Goal: Task Accomplishment & Management: Use online tool/utility

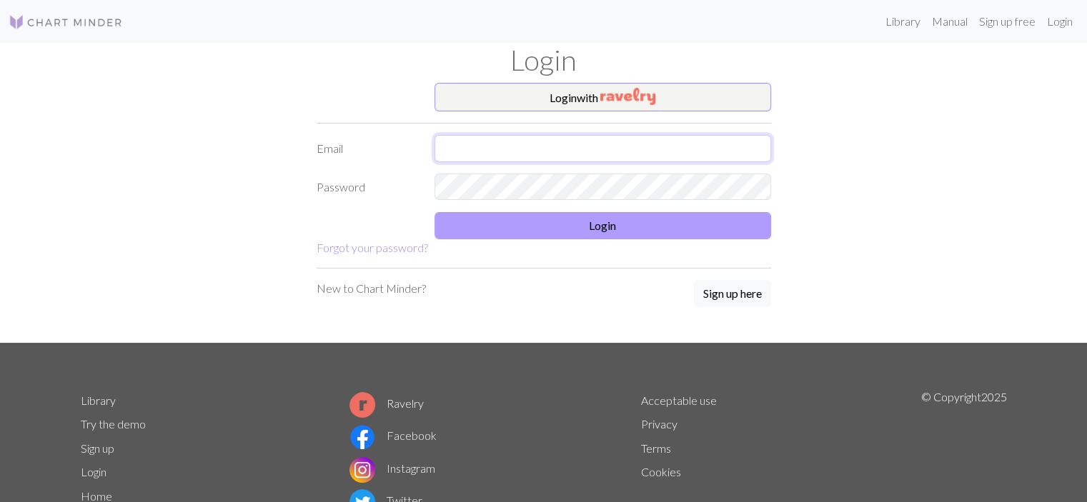
type input "[EMAIL_ADDRESS][DOMAIN_NAME]"
click at [581, 214] on button "Login" at bounding box center [602, 225] width 336 height 27
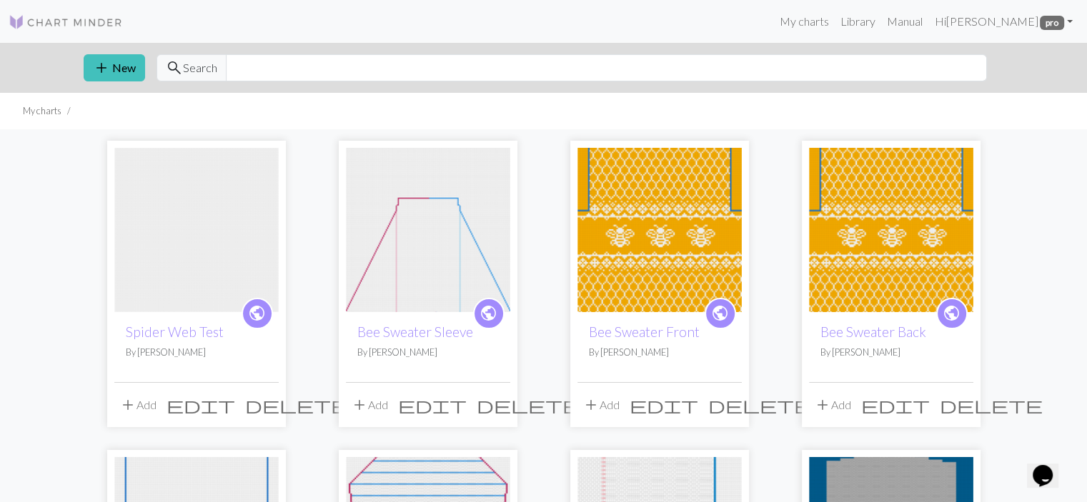
click at [264, 408] on span "delete" at bounding box center [296, 405] width 103 height 20
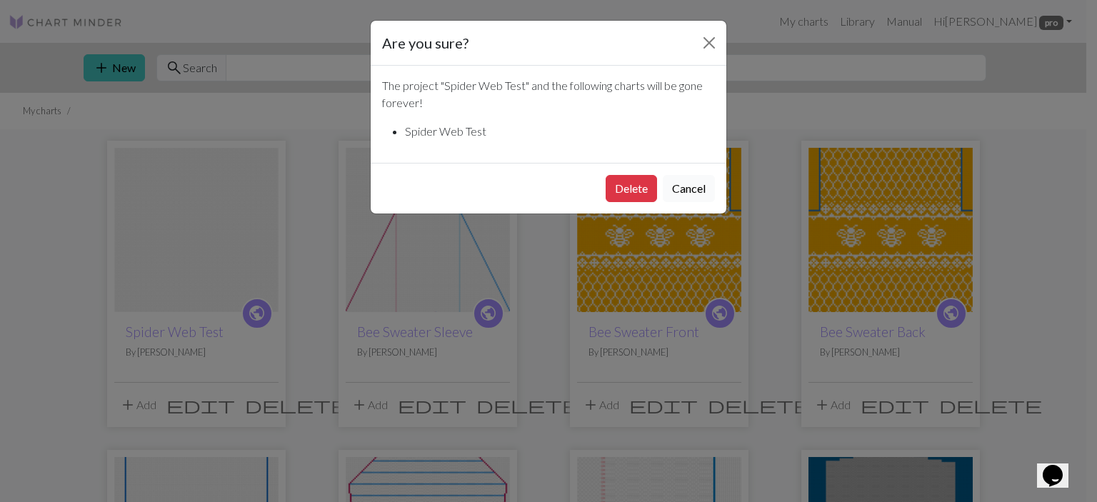
click at [697, 191] on button "Cancel" at bounding box center [689, 188] width 52 height 27
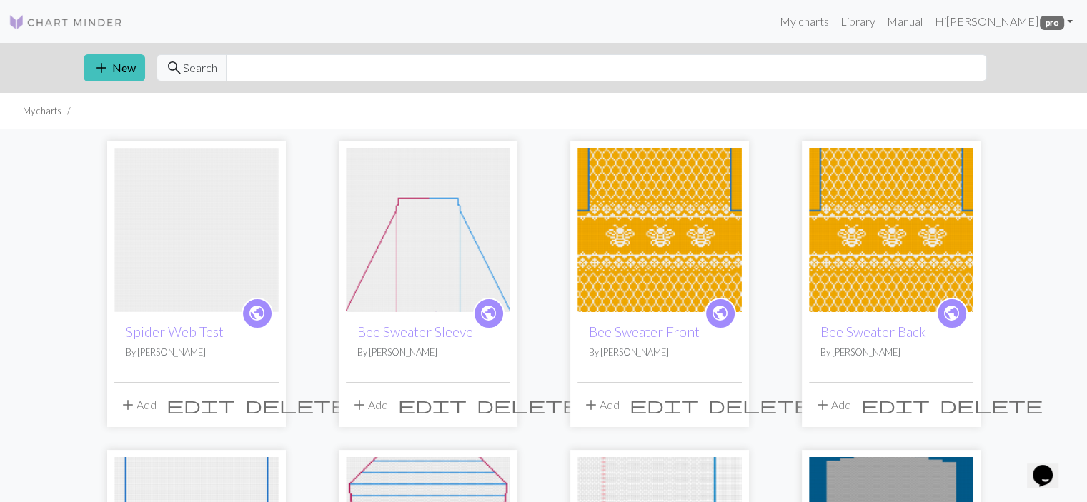
click at [224, 239] on img at bounding box center [196, 230] width 164 height 164
click at [272, 408] on span "delete" at bounding box center [296, 405] width 103 height 20
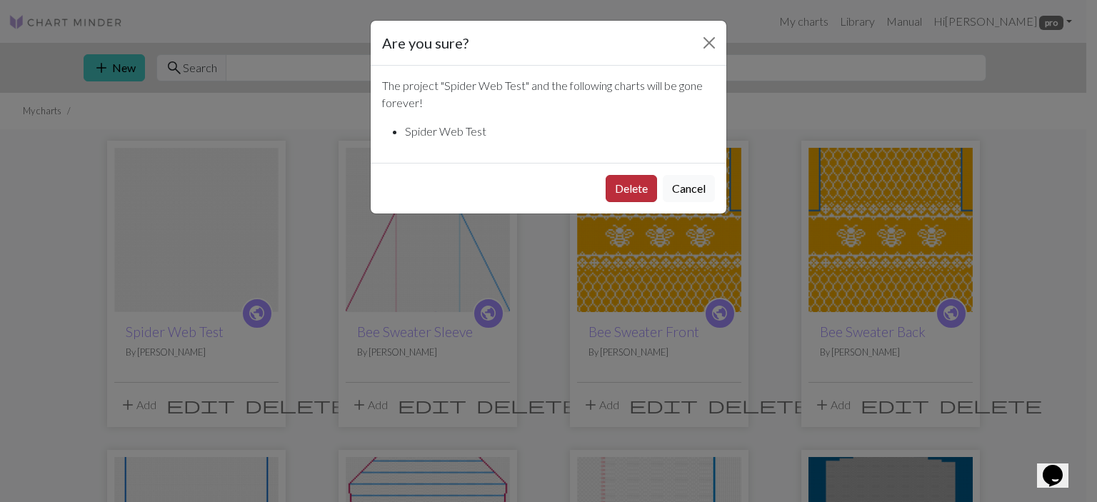
click at [629, 177] on button "Delete" at bounding box center [631, 188] width 51 height 27
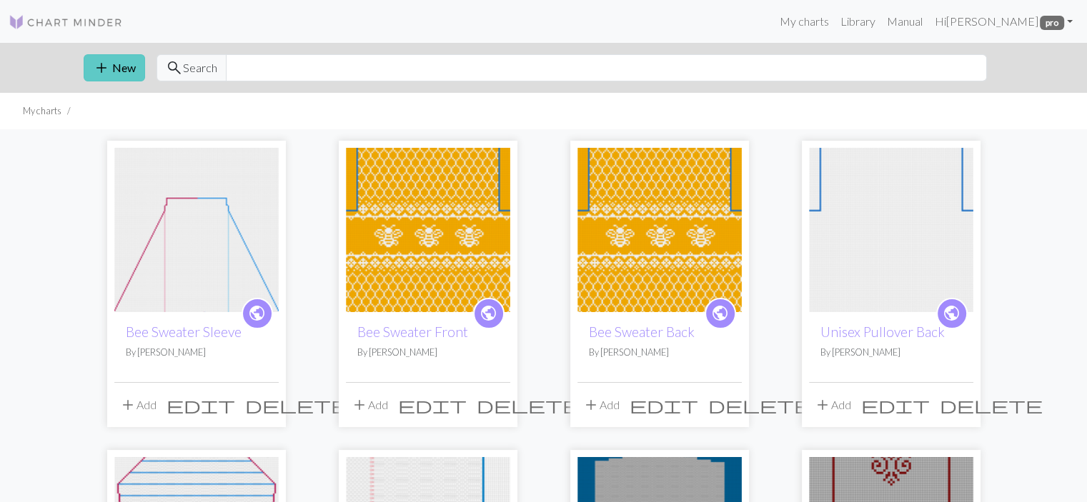
click at [108, 69] on span "add" at bounding box center [101, 68] width 17 height 20
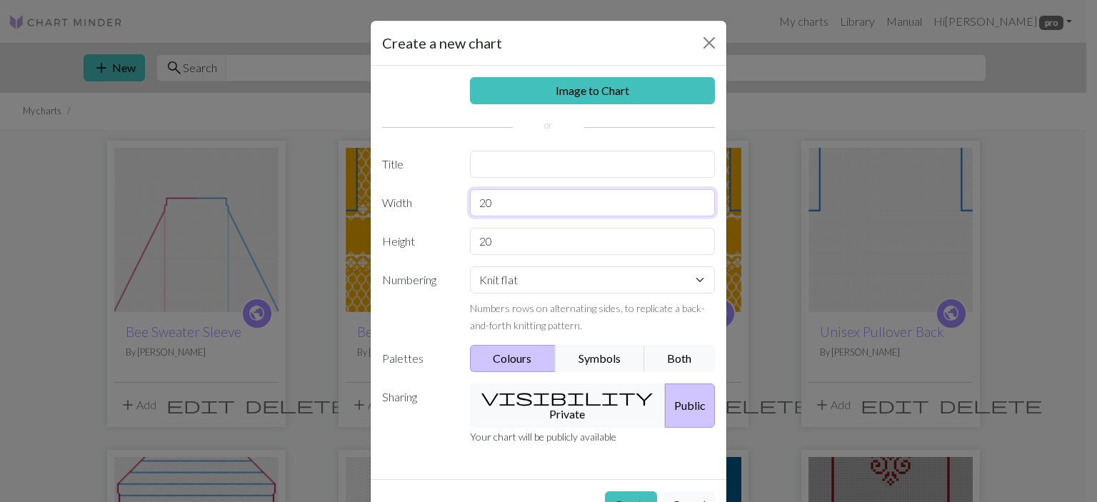
click at [512, 199] on input "20" at bounding box center [593, 202] width 246 height 27
click at [494, 164] on input "text" at bounding box center [593, 164] width 246 height 27
type input "Clovelly"
drag, startPoint x: 495, startPoint y: 199, endPoint x: 463, endPoint y: 203, distance: 32.3
click at [463, 203] on div "20" at bounding box center [592, 202] width 263 height 27
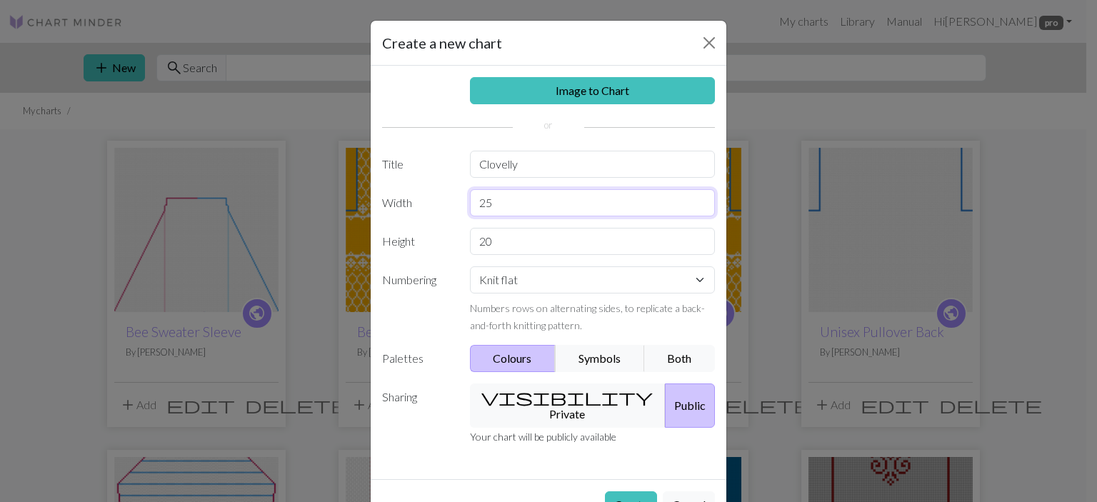
type input "25"
click at [530, 251] on input "20" at bounding box center [593, 241] width 246 height 27
type input "25"
click at [632, 492] on button "Create" at bounding box center [631, 505] width 52 height 27
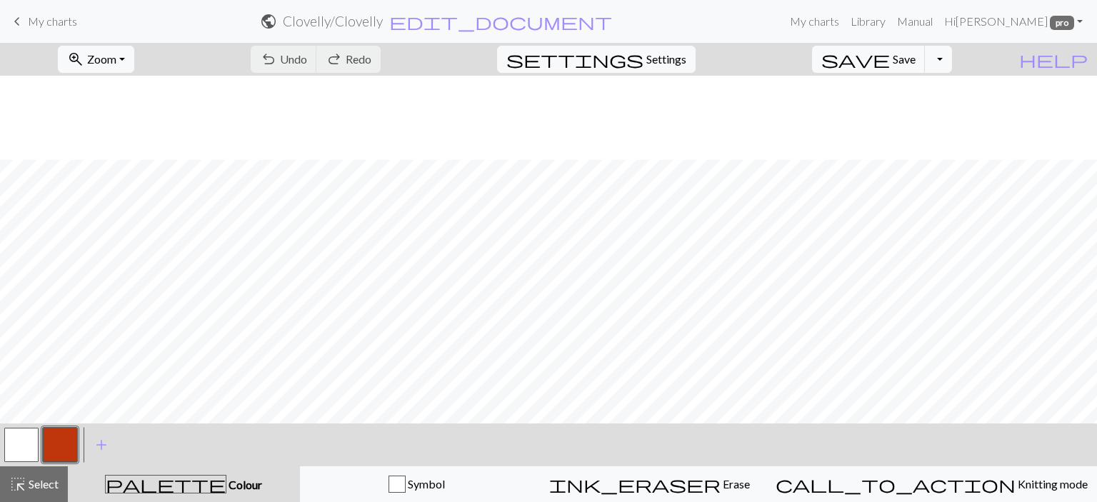
scroll to position [84, 0]
click at [406, 474] on button "Symbol" at bounding box center [417, 484] width 234 height 36
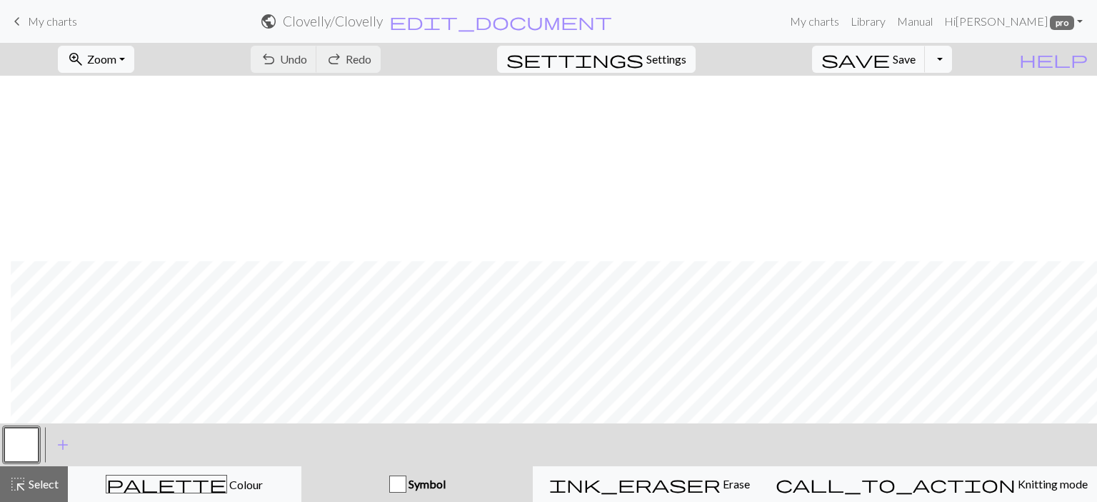
scroll to position [269, 11]
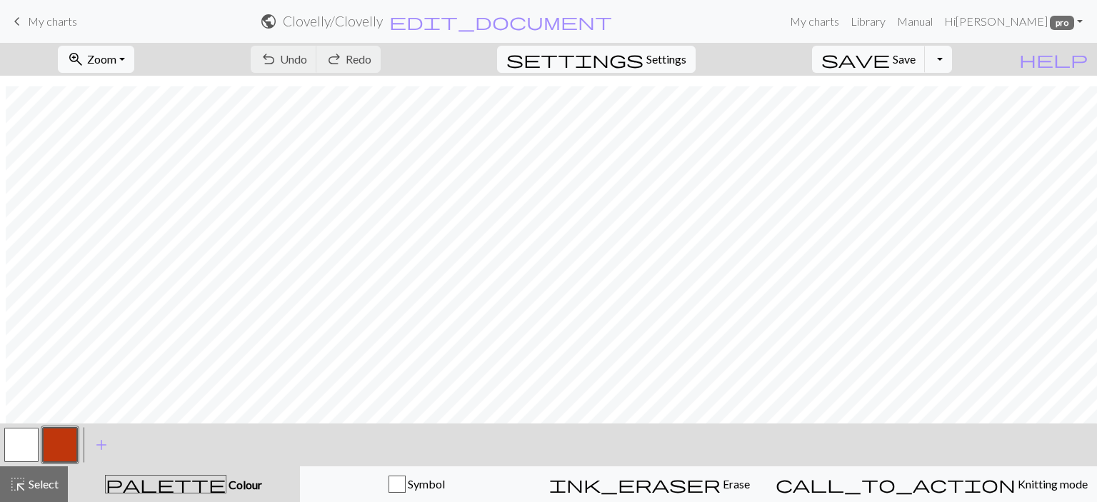
scroll to position [280, 11]
click at [407, 481] on div "Symbol" at bounding box center [416, 484] width 215 height 17
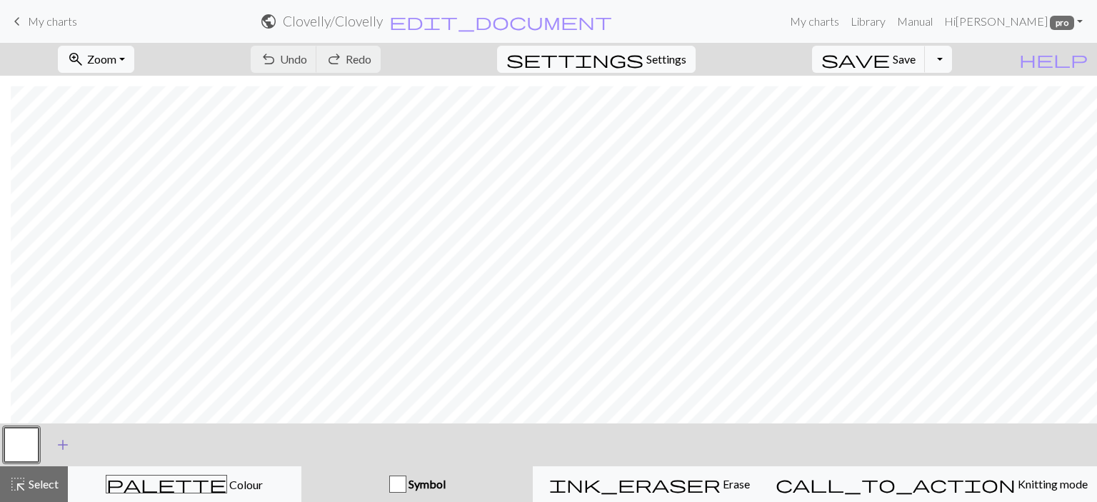
click at [60, 442] on span "add" at bounding box center [62, 445] width 17 height 20
click at [67, 444] on button "button" at bounding box center [60, 445] width 34 height 34
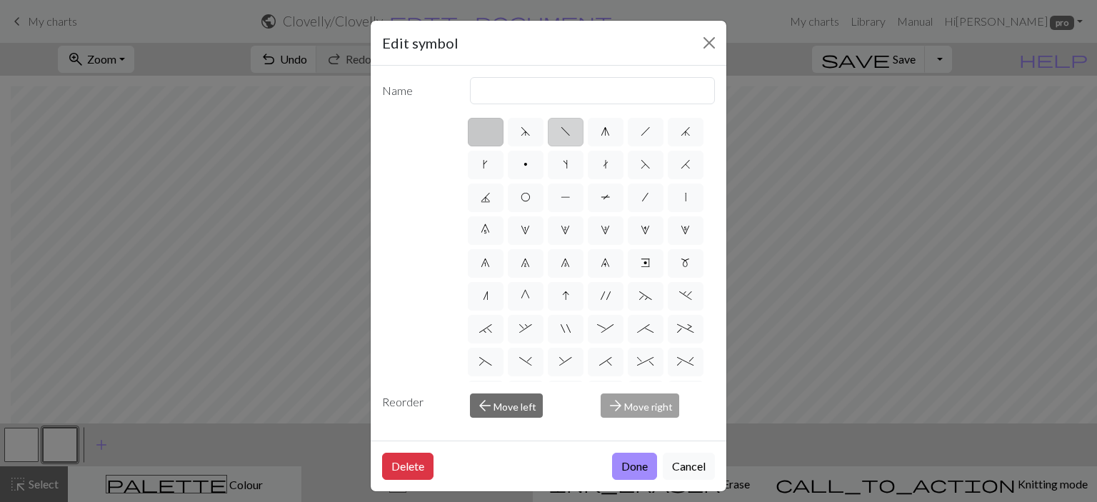
click at [561, 128] on span "f" at bounding box center [566, 131] width 10 height 11
click at [561, 128] on input "f" at bounding box center [565, 127] width 9 height 9
radio input "true"
type input "left leaning decrease"
click at [617, 465] on button "Done" at bounding box center [634, 466] width 45 height 27
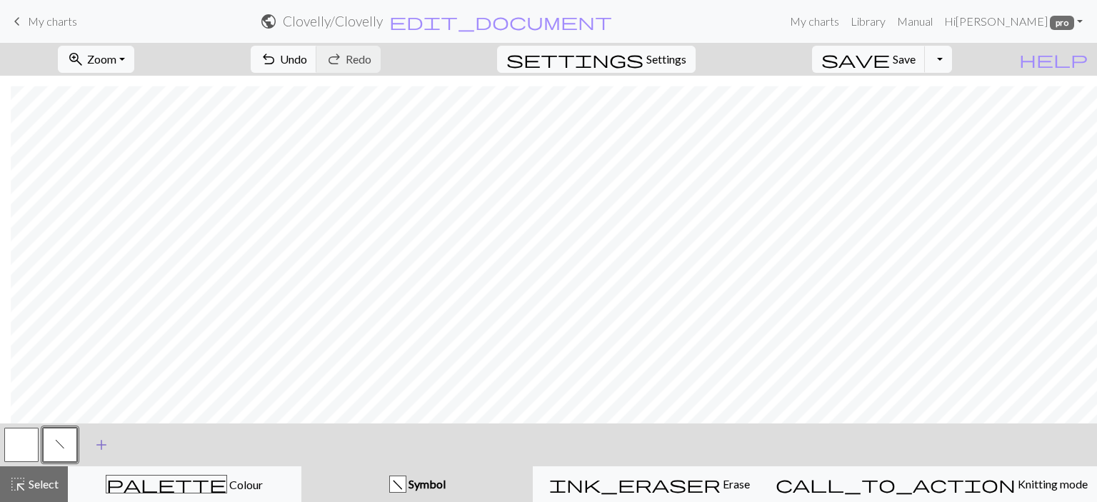
click at [102, 443] on span "add" at bounding box center [101, 445] width 17 height 20
click at [102, 443] on button "button" at bounding box center [98, 445] width 34 height 34
click at [97, 446] on button "button" at bounding box center [98, 445] width 34 height 34
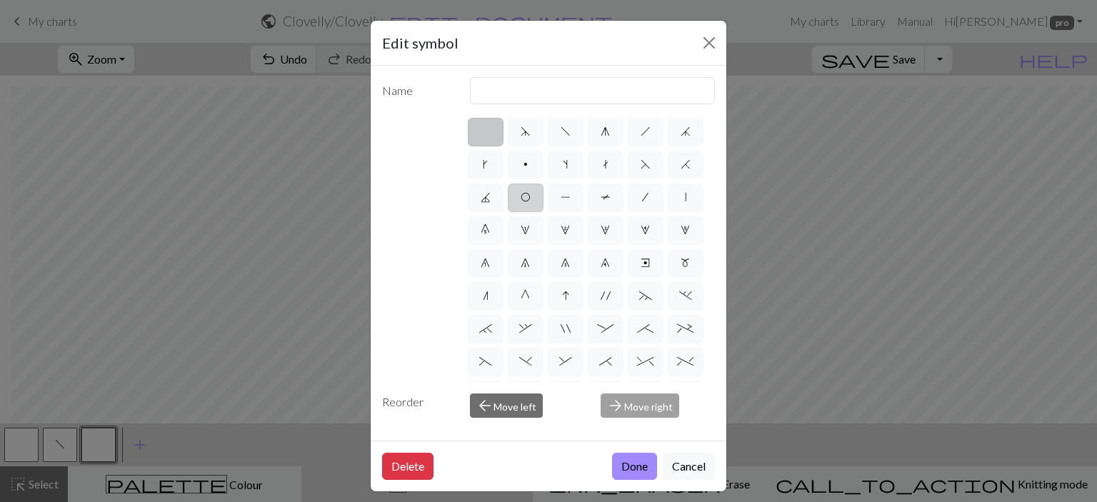
click at [531, 194] on span "O" at bounding box center [526, 196] width 10 height 11
click at [530, 194] on input "O" at bounding box center [525, 193] width 9 height 9
radio input "true"
type input "yo"
click at [623, 469] on button "Done" at bounding box center [634, 466] width 45 height 27
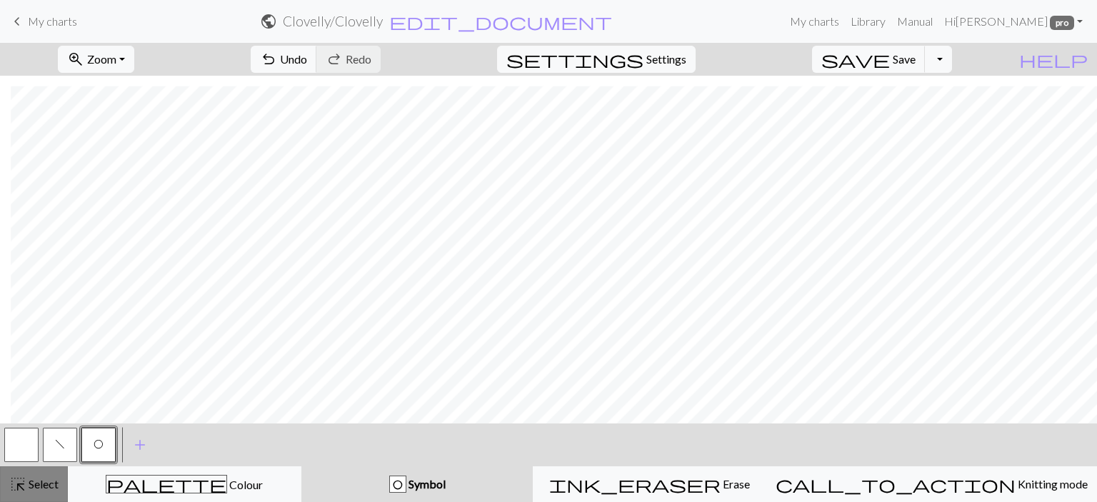
click at [57, 483] on span "Select" at bounding box center [42, 484] width 32 height 14
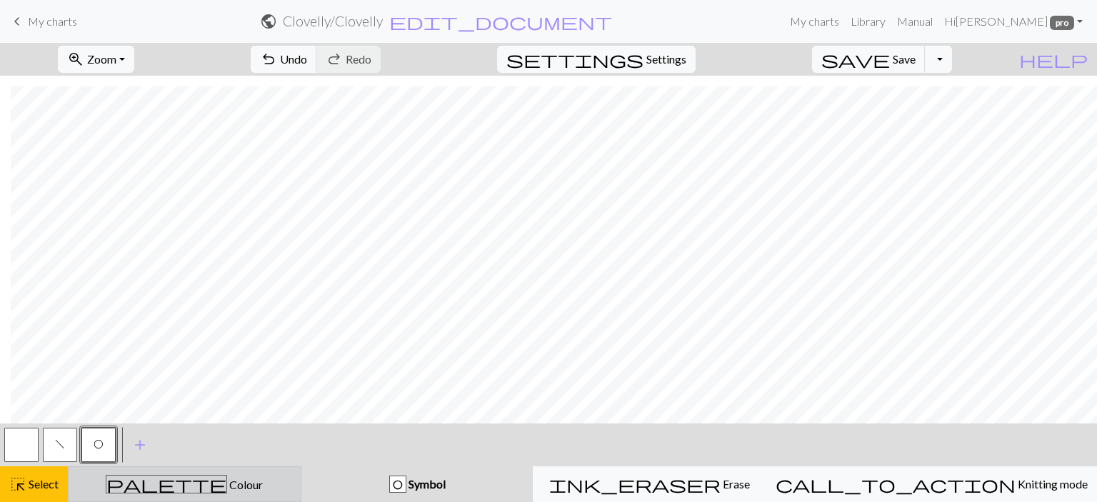
click at [161, 477] on div "palette Colour Colour" at bounding box center [184, 484] width 215 height 19
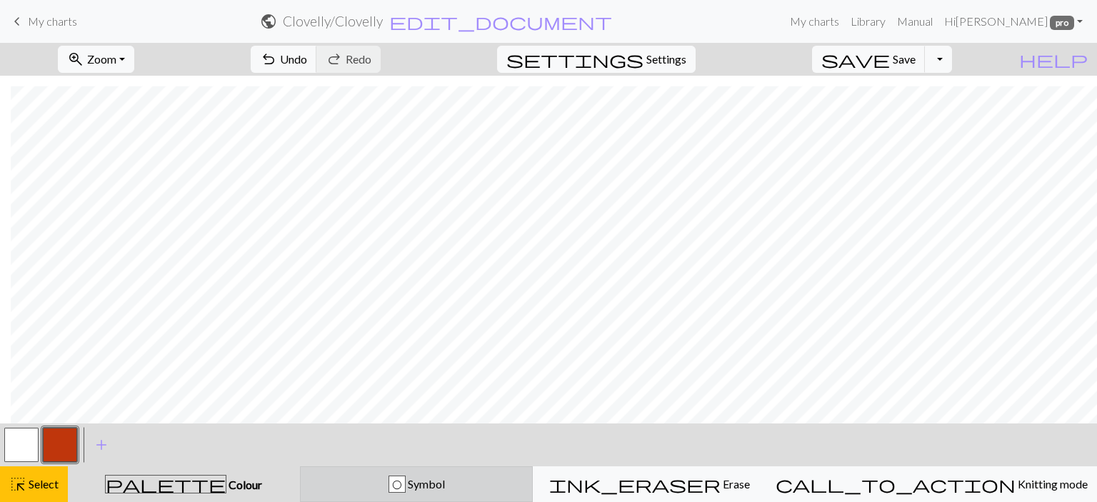
click at [338, 474] on button "O Symbol" at bounding box center [417, 484] width 234 height 36
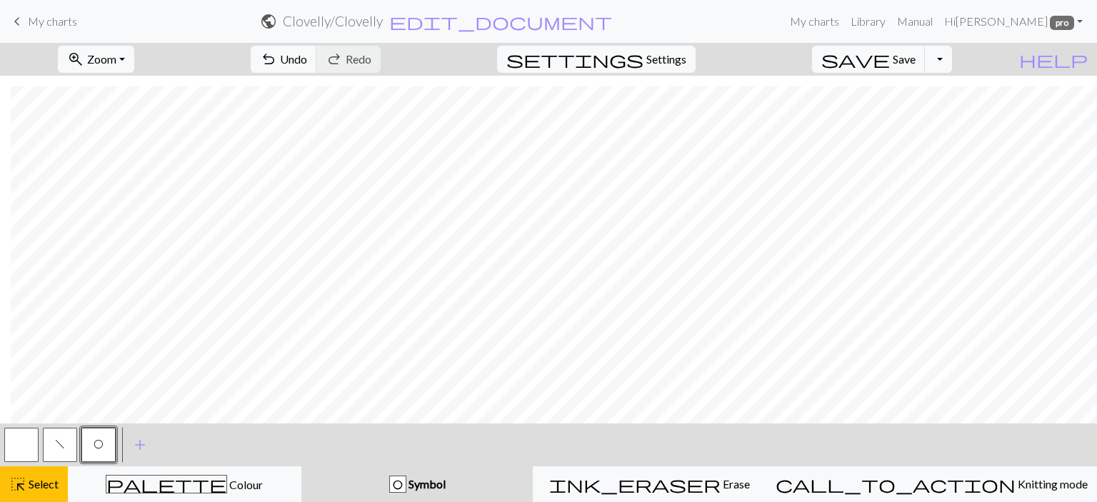
click at [446, 479] on span "Symbol" at bounding box center [425, 484] width 39 height 14
click at [49, 487] on span "Select" at bounding box center [42, 484] width 32 height 14
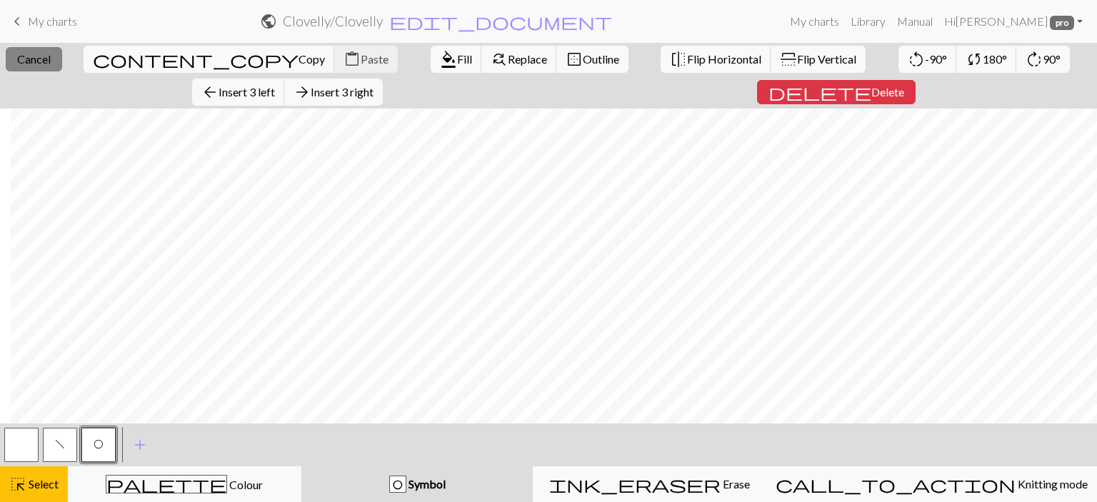
click at [25, 51] on button "close Cancel" at bounding box center [34, 59] width 56 height 24
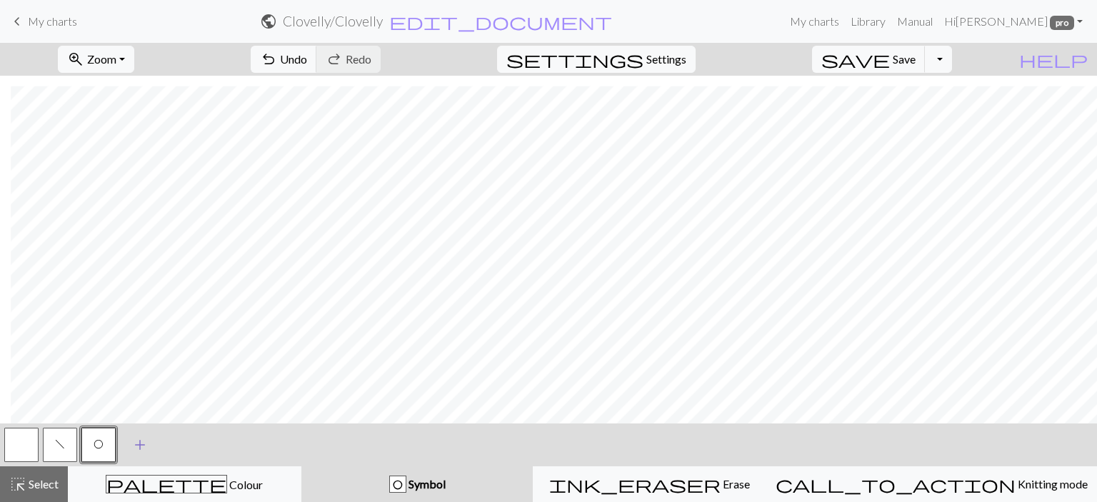
click at [137, 442] on span "add" at bounding box center [139, 445] width 17 height 20
click at [137, 442] on button "button" at bounding box center [137, 445] width 34 height 34
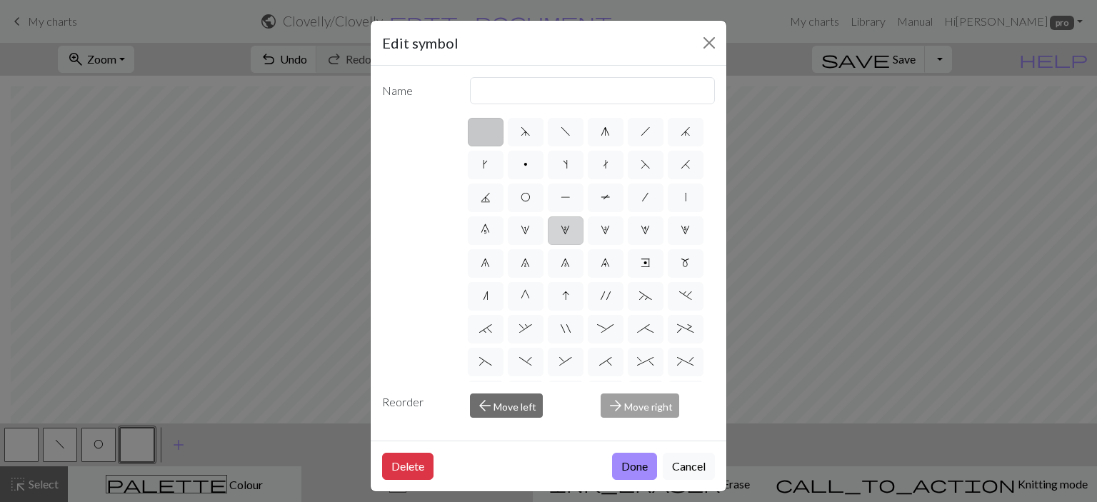
click at [548, 245] on label "2" at bounding box center [566, 230] width 36 height 29
click at [561, 231] on input "2" at bounding box center [565, 225] width 9 height 9
radio input "true"
type input "increase 2"
click at [628, 179] on label "F" at bounding box center [646, 165] width 36 height 29
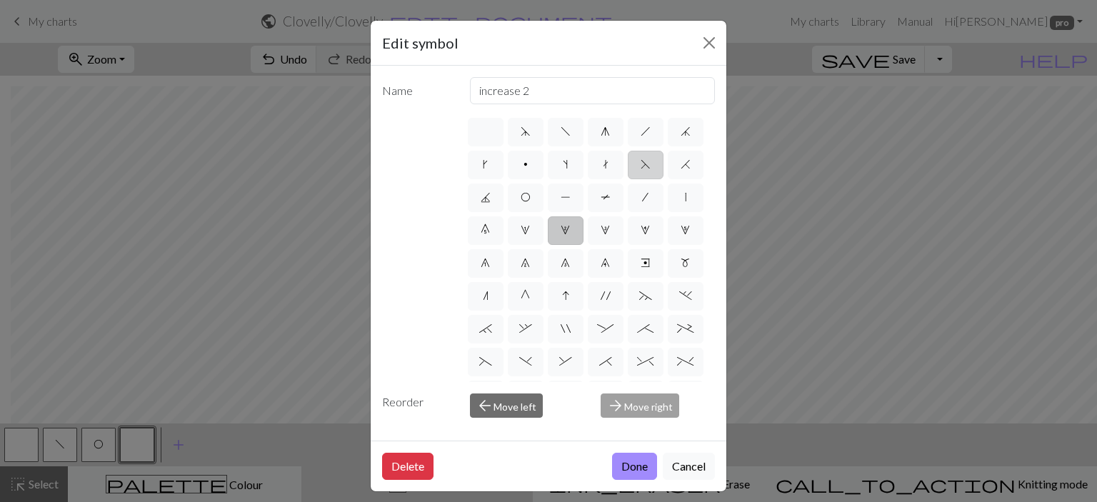
click at [641, 165] on input "F" at bounding box center [645, 160] width 9 height 9
radio input "true"
type input "ssk"
click at [668, 179] on label "H" at bounding box center [686, 165] width 36 height 29
click at [681, 165] on input "H" at bounding box center [685, 160] width 9 height 9
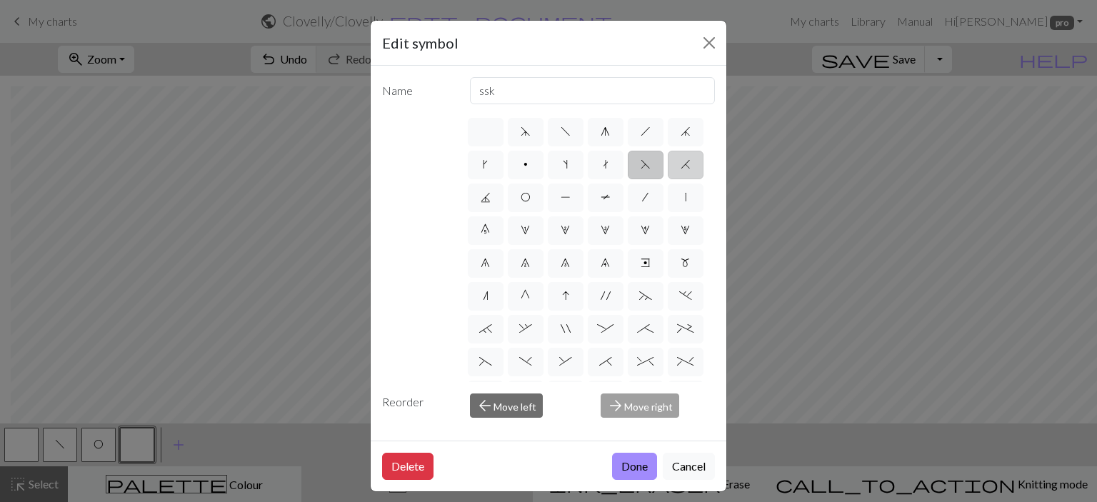
radio input "true"
type input "k2tog"
click at [564, 129] on span "f" at bounding box center [566, 131] width 10 height 11
click at [564, 129] on input "f" at bounding box center [565, 127] width 9 height 9
radio input "true"
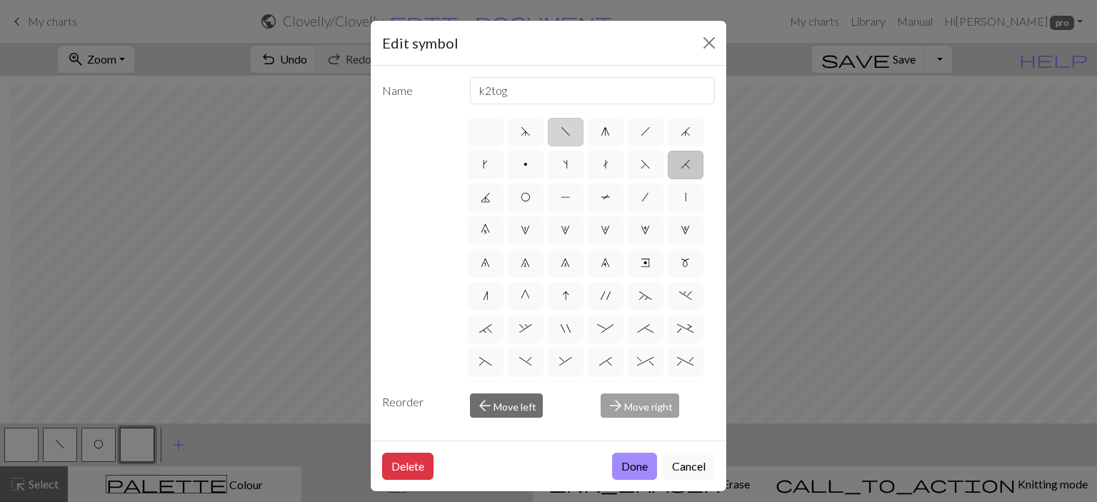
type input "left leaning decrease"
click at [631, 121] on label "h" at bounding box center [646, 132] width 36 height 29
click at [641, 123] on input "h" at bounding box center [645, 127] width 9 height 9
radio input "true"
type input "right leaning decrease"
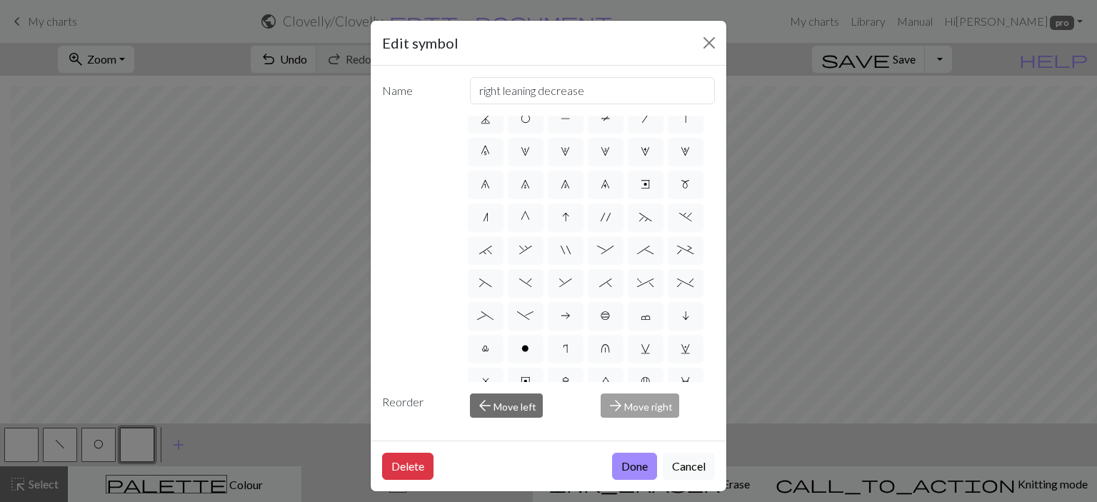
scroll to position [79, 0]
click at [637, 255] on span ";" at bounding box center [645, 249] width 16 height 11
click at [637, 320] on input ";" at bounding box center [641, 324] width 9 height 9
radio input "true"
type input "right part of 4+ stitch cable wyib"
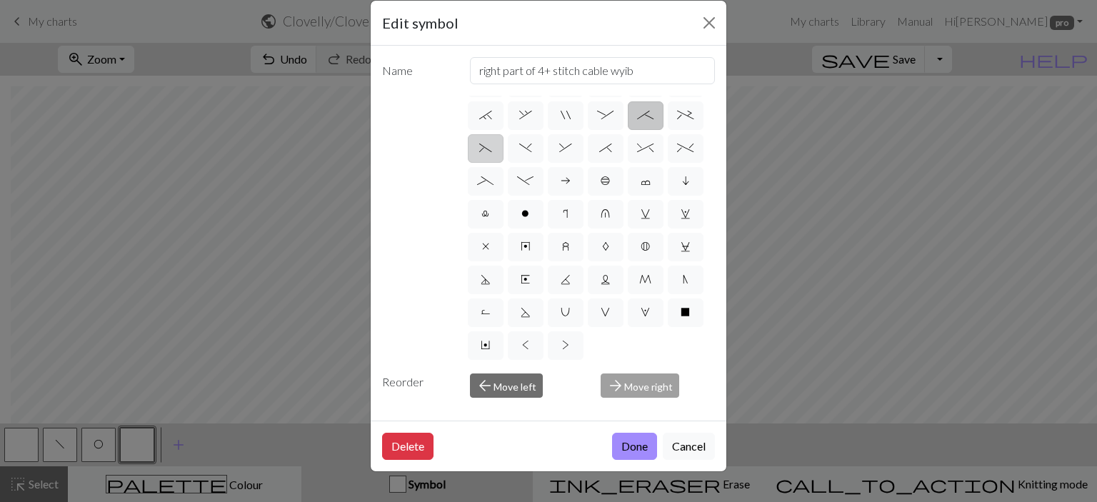
scroll to position [22, 0]
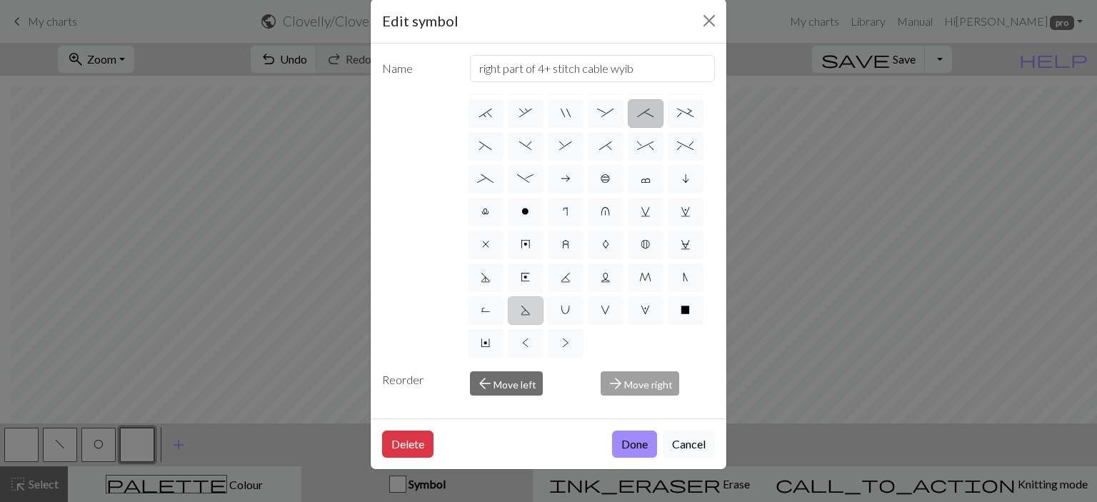
click at [531, 304] on span "S" at bounding box center [526, 309] width 10 height 11
click at [530, 495] on input "S" at bounding box center [525, 499] width 9 height 9
radio input "true"
type input "p2tog tbl"
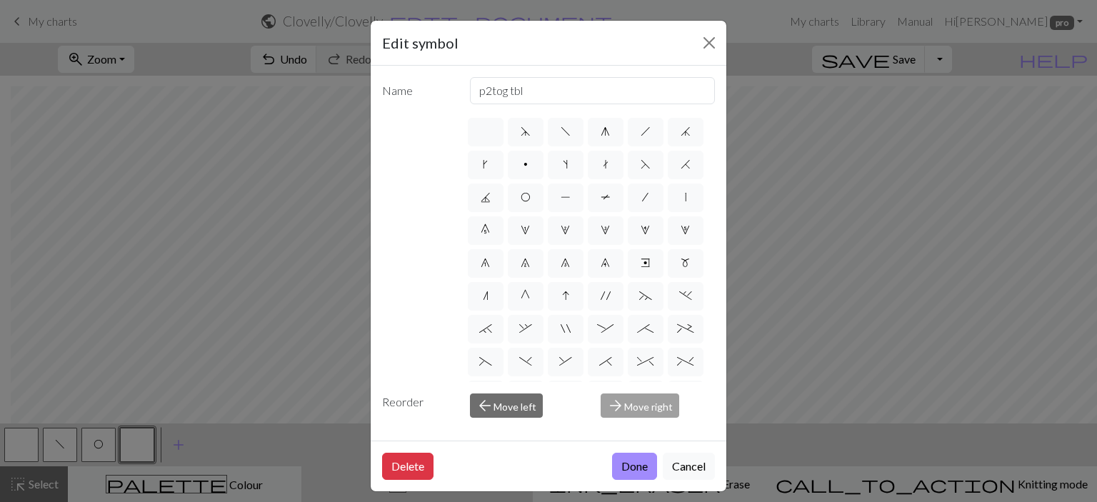
scroll to position [1, 0]
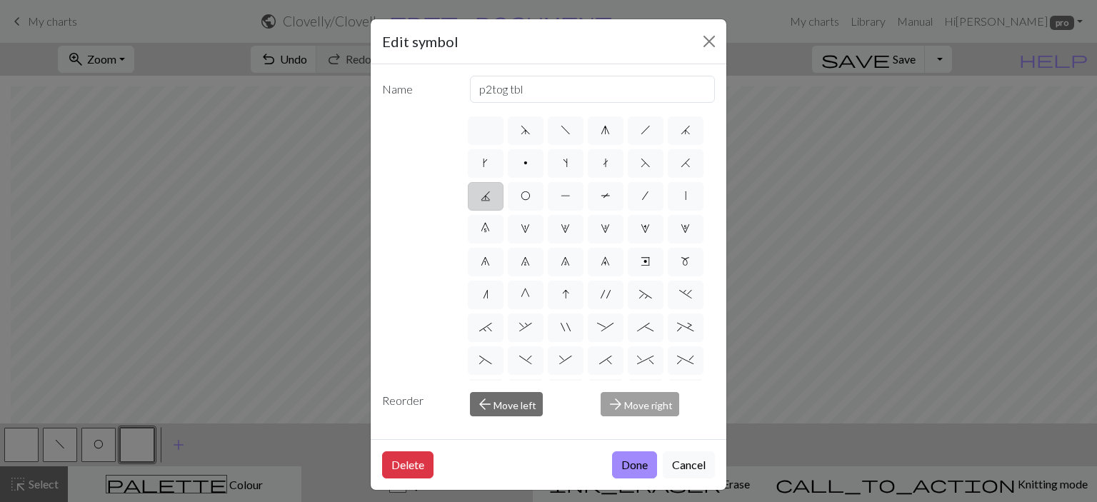
click at [504, 188] on label "J" at bounding box center [486, 196] width 36 height 29
click at [490, 188] on input "J" at bounding box center [485, 191] width 9 height 9
radio input "true"
type input "p3tog"
click at [594, 124] on label "g" at bounding box center [606, 130] width 36 height 29
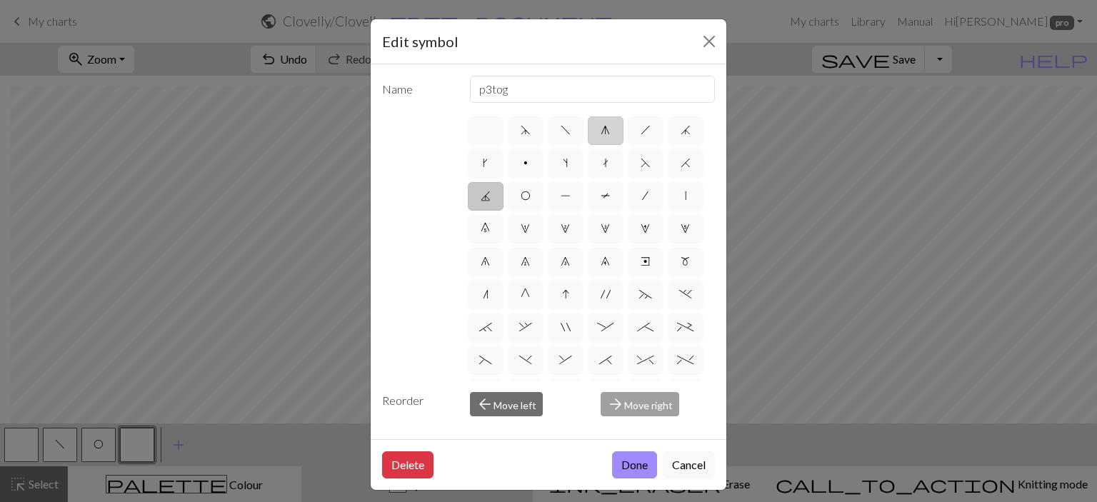
click at [601, 124] on input "g" at bounding box center [605, 125] width 9 height 9
radio input "true"
type input "sk2p"
click at [681, 136] on span "j" at bounding box center [686, 129] width 10 height 11
click at [681, 131] on input "j" at bounding box center [685, 125] width 9 height 9
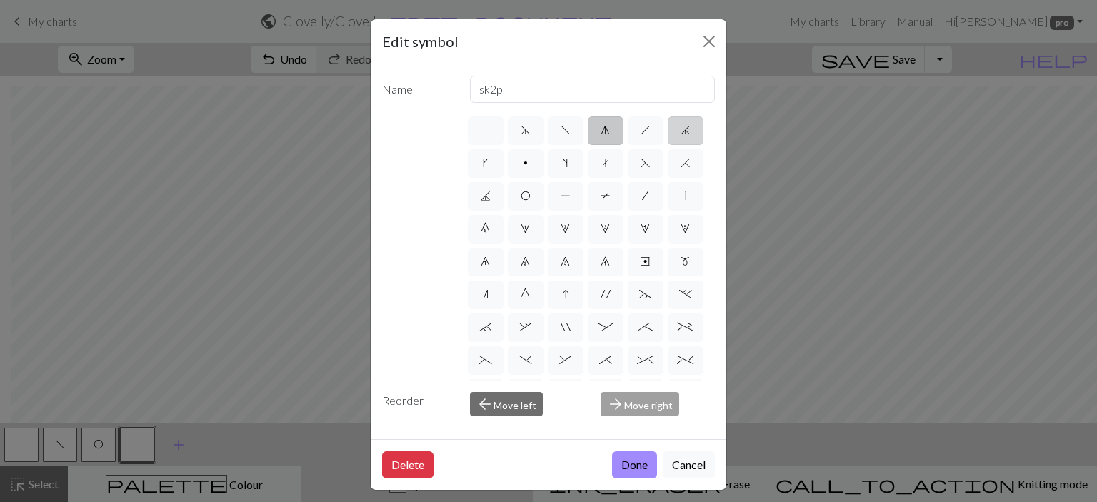
radio input "true"
type input "k3tog"
click at [522, 131] on span "d" at bounding box center [526, 129] width 10 height 11
click at [522, 131] on input "d" at bounding box center [525, 125] width 9 height 9
radio input "true"
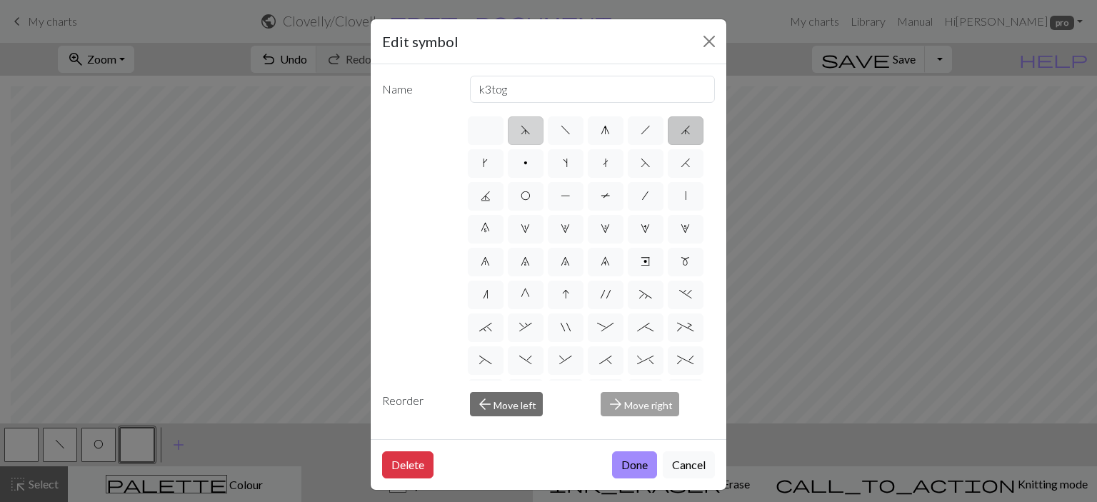
type input "sk2p"
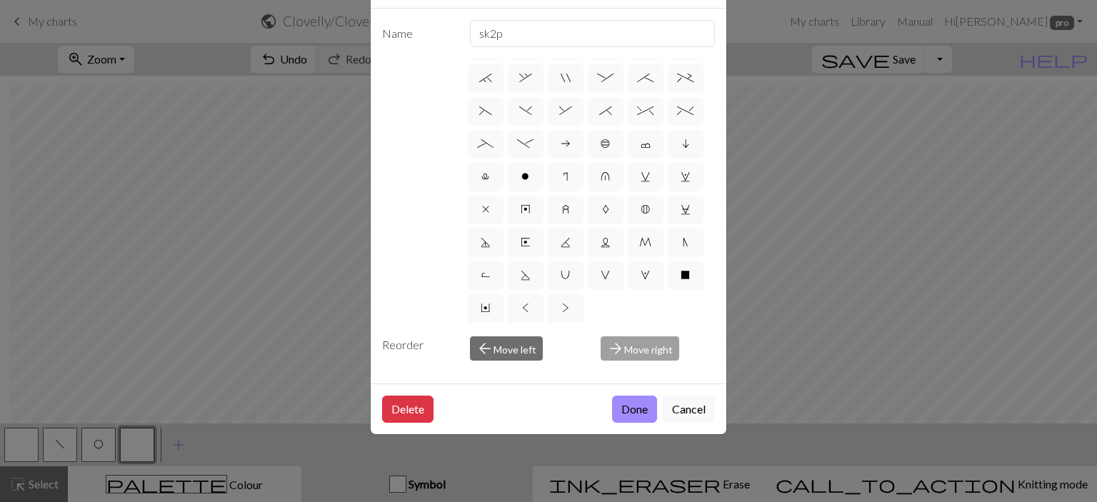
scroll to position [0, 0]
click at [634, 396] on button "Done" at bounding box center [634, 409] width 45 height 27
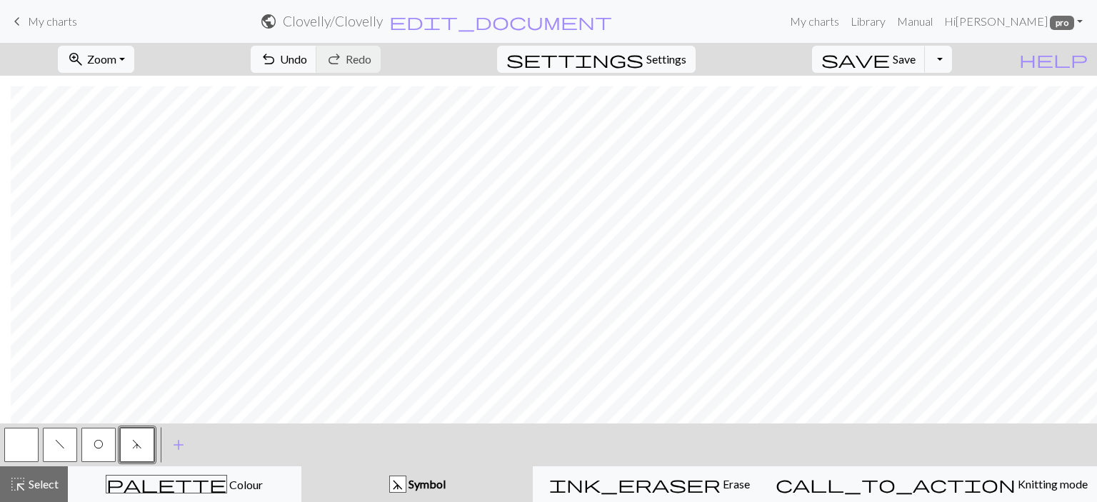
click at [55, 451] on button "f" at bounding box center [60, 445] width 34 height 34
click at [51, 491] on span "Select" at bounding box center [42, 484] width 32 height 14
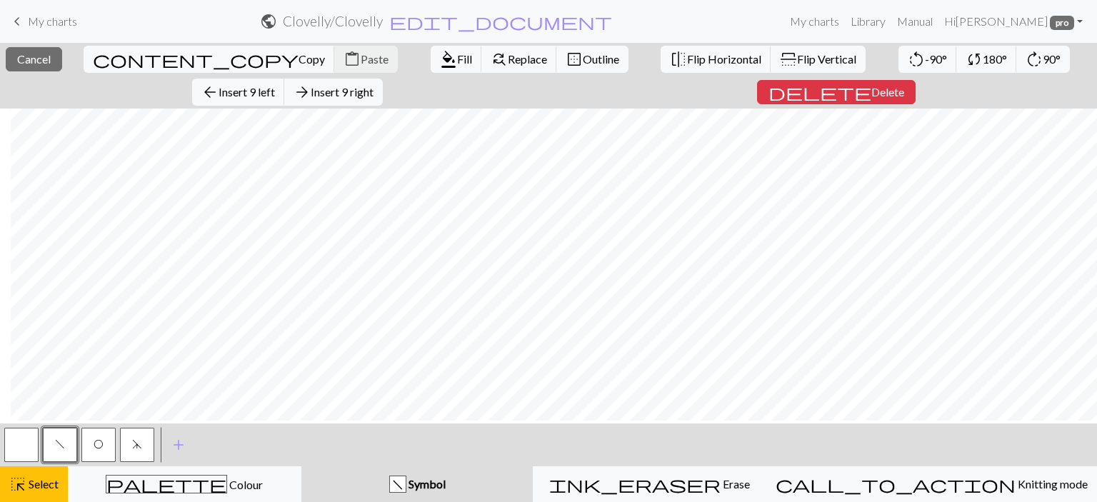
scroll to position [0, 11]
click at [583, 60] on span "Outline" at bounding box center [601, 59] width 36 height 14
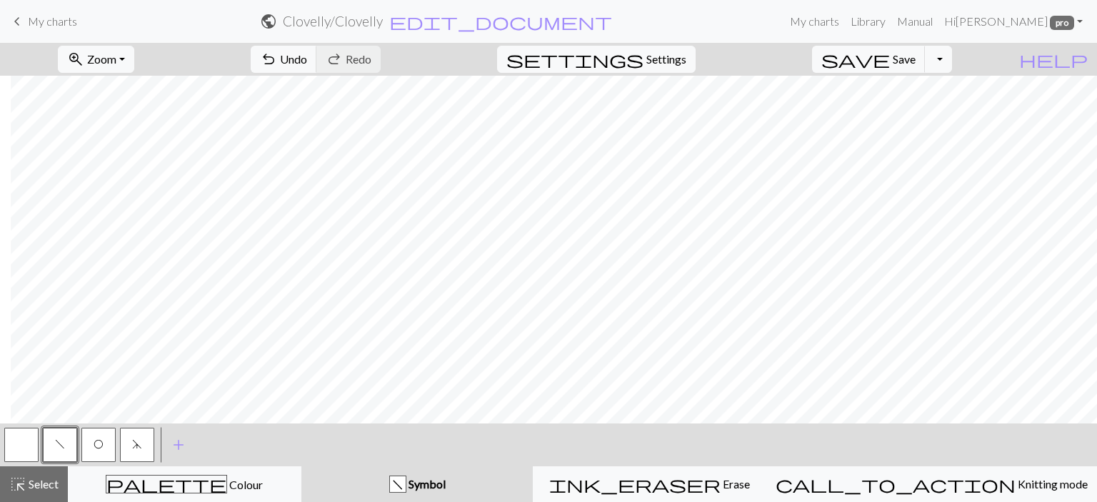
scroll to position [280, 11]
click at [29, 471] on button "highlight_alt Select Select" at bounding box center [34, 484] width 68 height 36
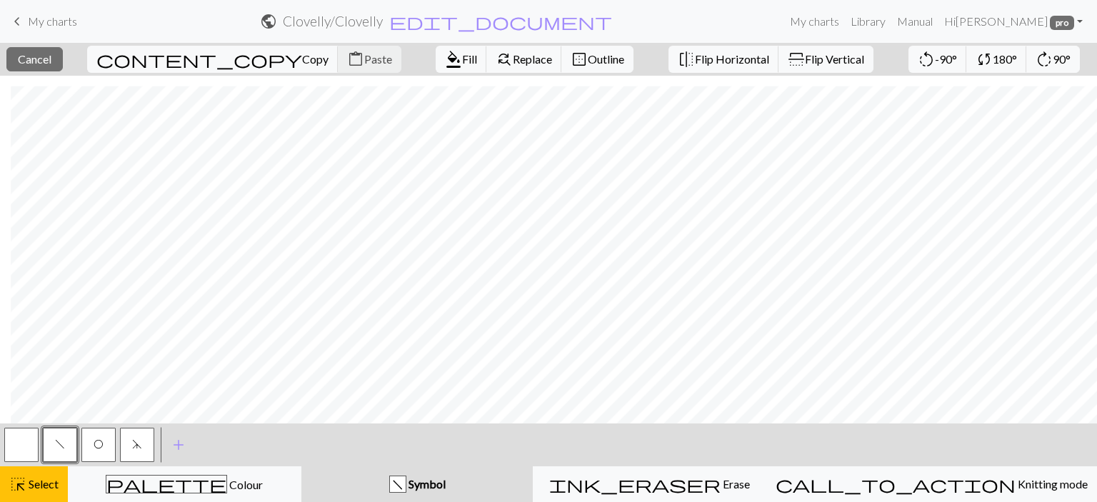
click at [66, 71] on div "close Cancel content_copy Copy content_paste Paste format_color_fill Fill find_…" at bounding box center [548, 59] width 1097 height 33
click at [51, 64] on span "Cancel" at bounding box center [35, 59] width 34 height 14
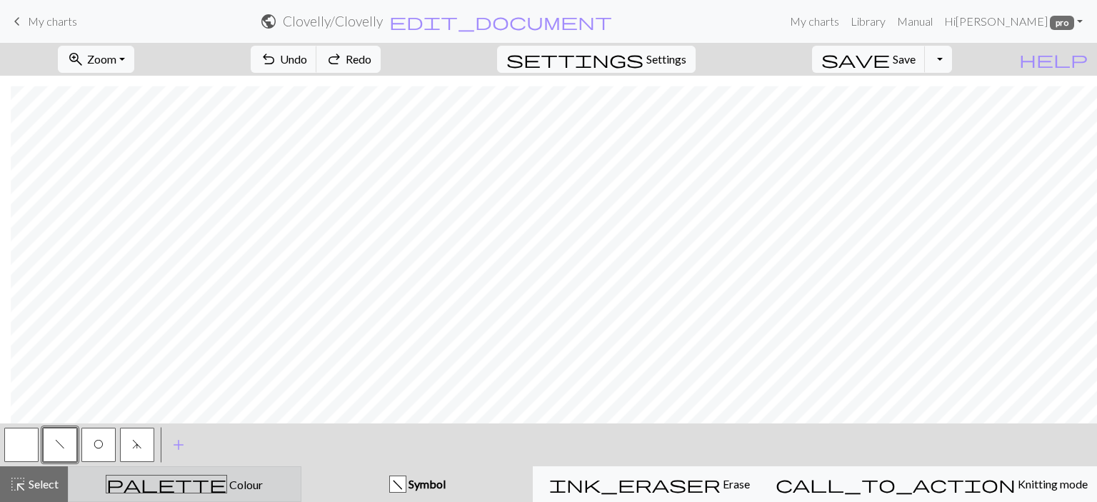
click at [119, 491] on div "palette Colour Colour" at bounding box center [184, 484] width 215 height 19
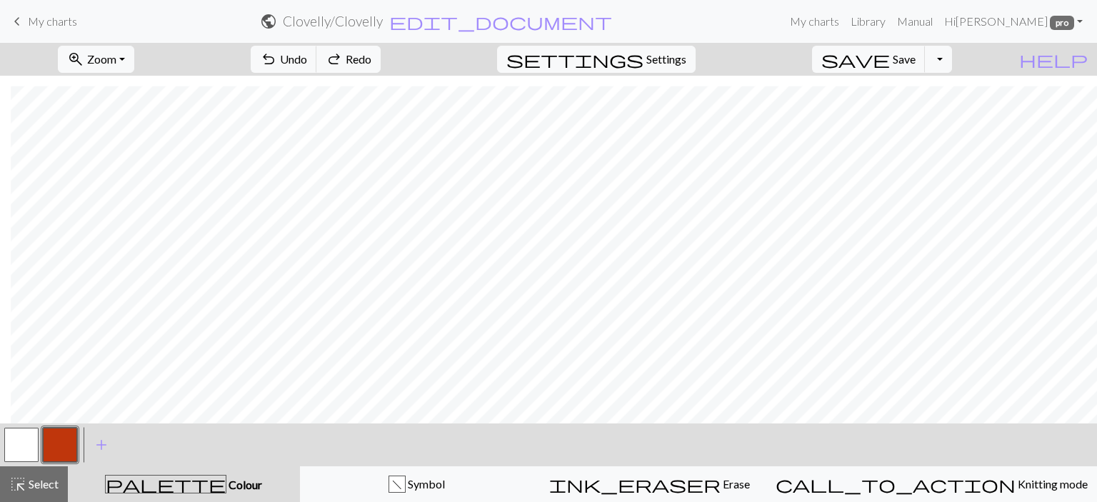
click at [65, 445] on button "button" at bounding box center [60, 445] width 34 height 34
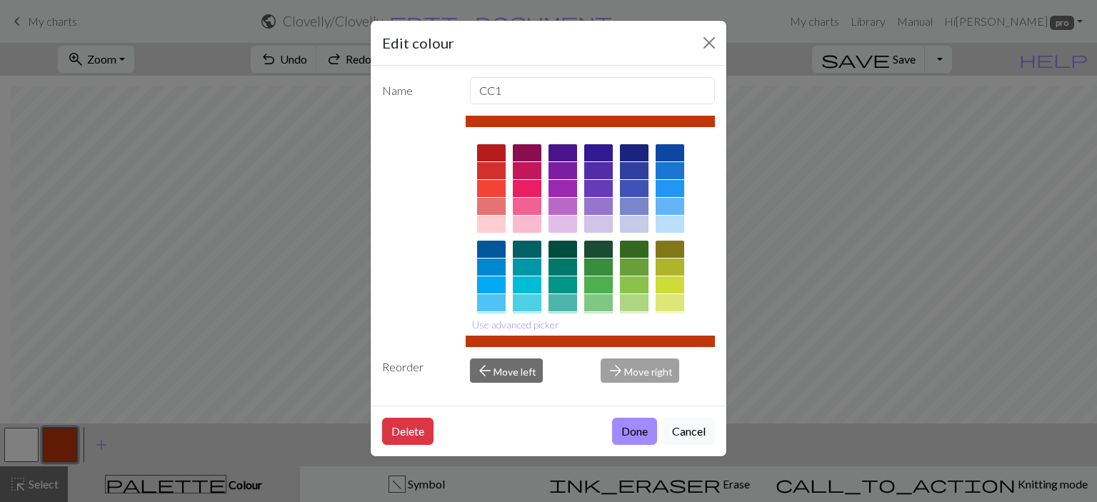
click at [635, 154] on div at bounding box center [634, 152] width 29 height 17
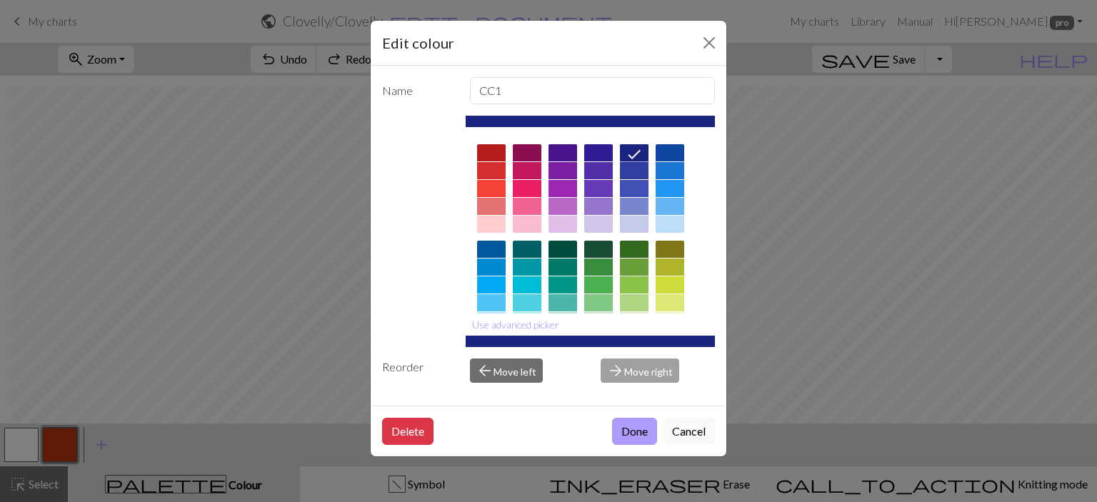
click at [633, 428] on button "Done" at bounding box center [634, 431] width 45 height 27
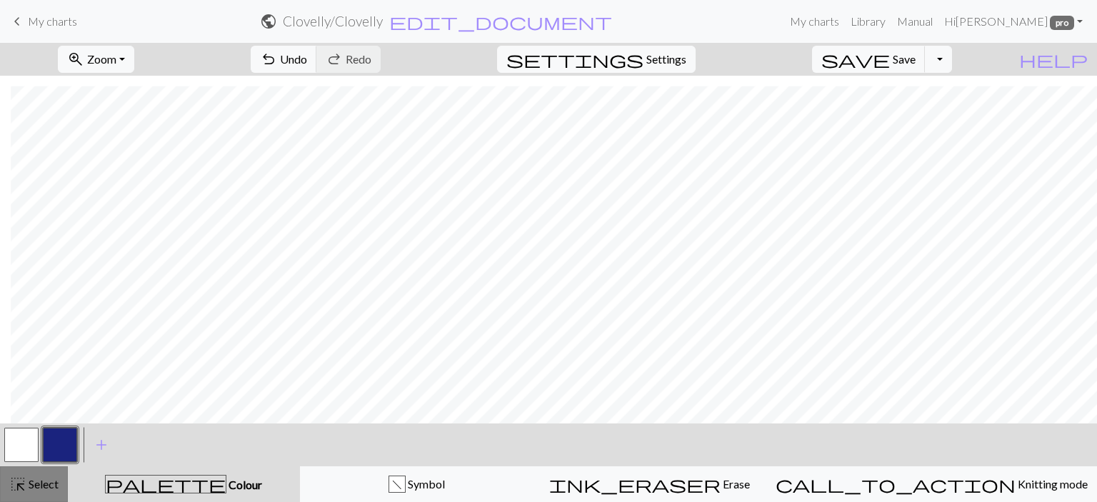
click at [39, 480] on span "Select" at bounding box center [42, 484] width 32 height 14
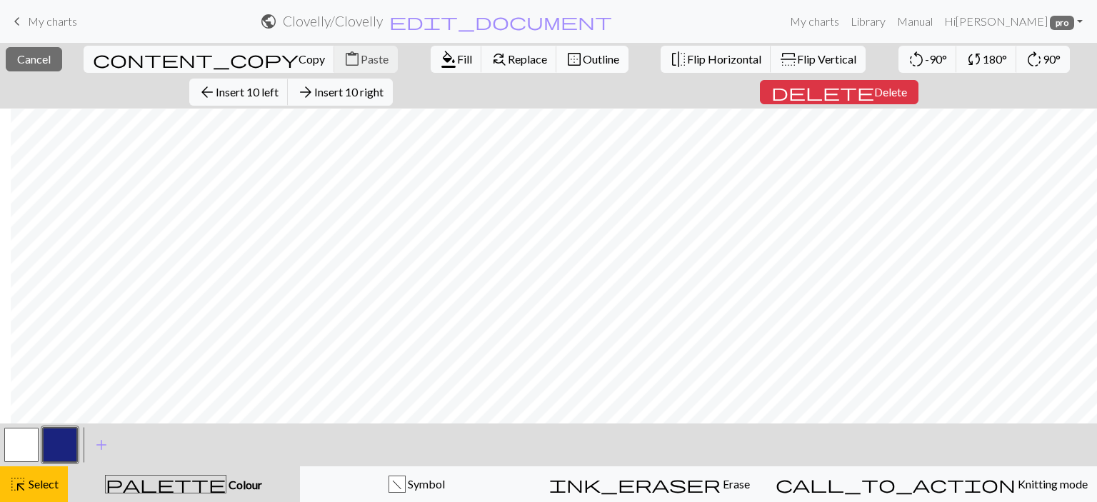
click at [583, 62] on span "Outline" at bounding box center [601, 59] width 36 height 14
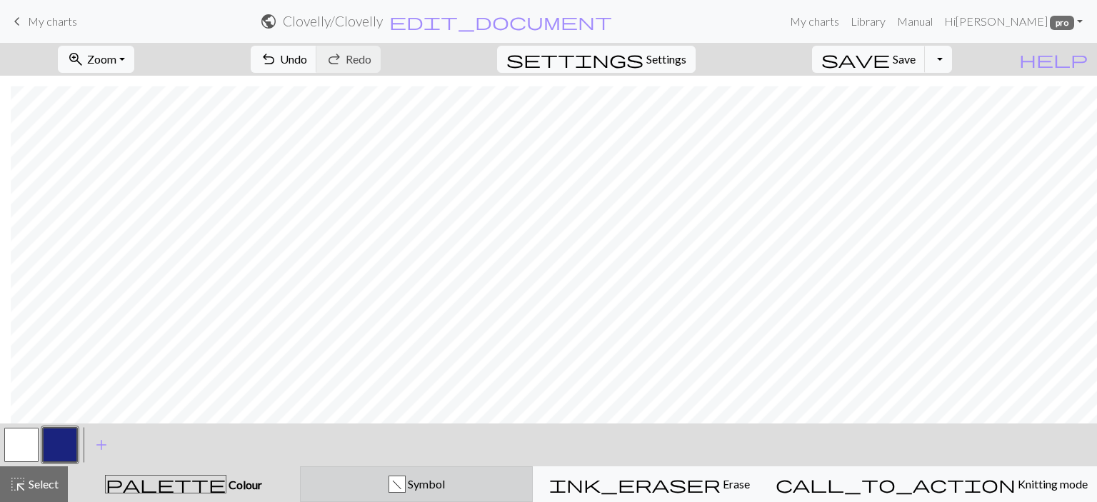
click at [396, 494] on button "f Symbol" at bounding box center [417, 484] width 234 height 36
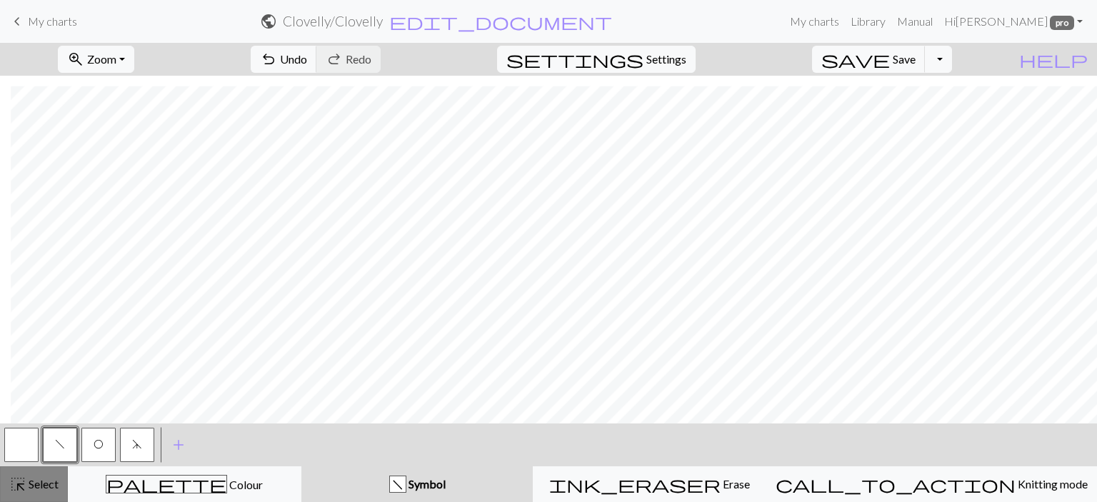
click at [32, 477] on div "highlight_alt Select Select" at bounding box center [33, 484] width 49 height 17
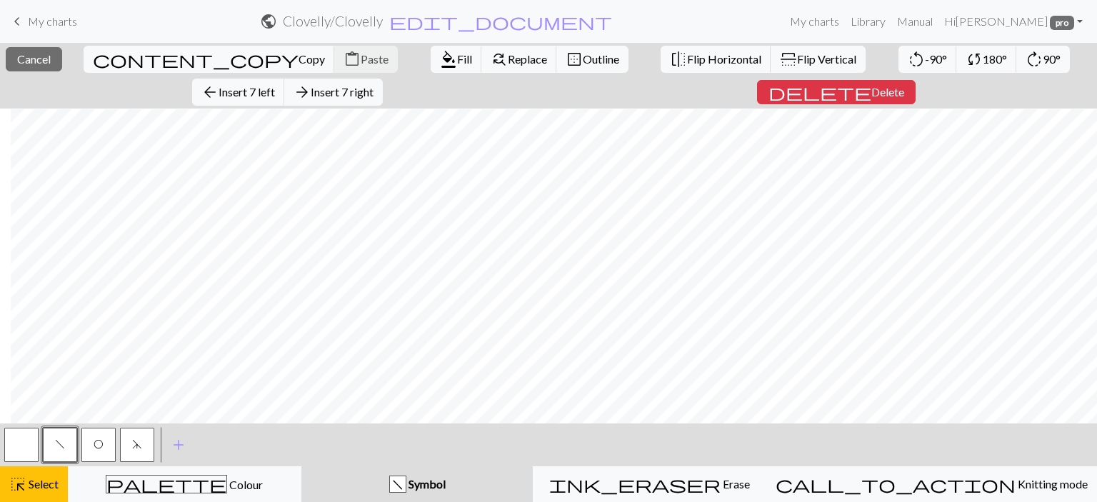
scroll to position [304, 11]
click at [872, 93] on span "Delete" at bounding box center [888, 92] width 33 height 14
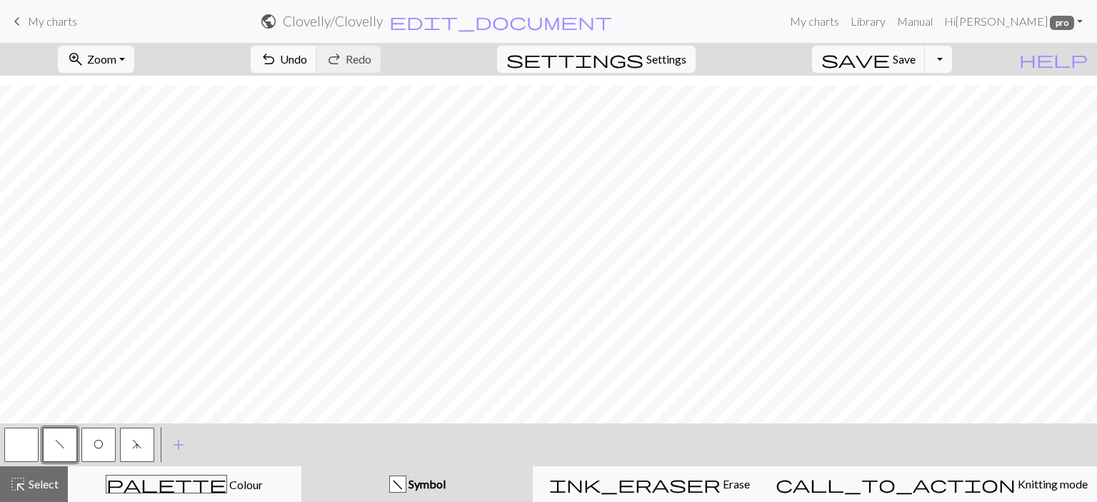
scroll to position [246, 0]
click at [116, 54] on span "Zoom" at bounding box center [101, 59] width 29 height 14
click at [128, 114] on button "Fit width" at bounding box center [115, 113] width 113 height 23
click at [86, 450] on button "O" at bounding box center [98, 445] width 34 height 34
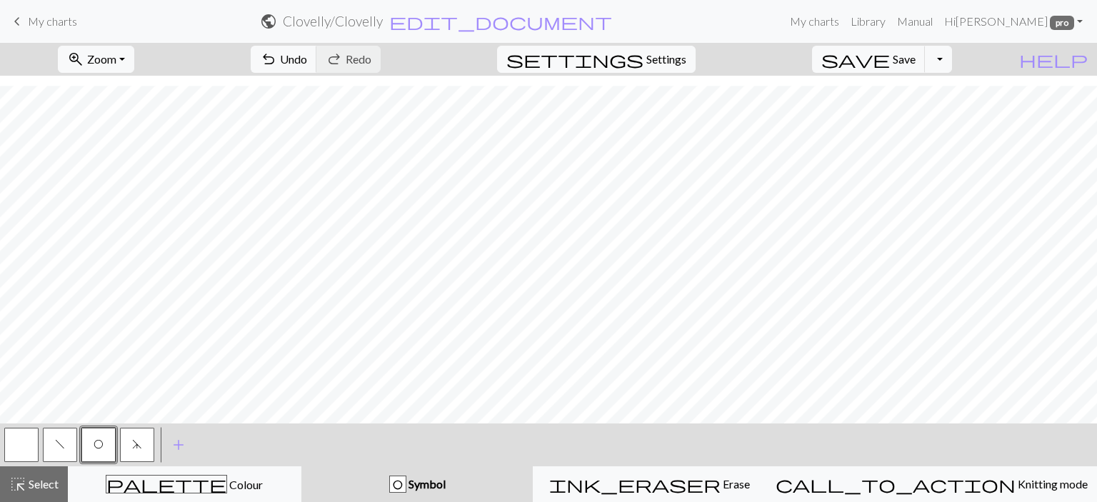
click at [143, 454] on button "d" at bounding box center [137, 445] width 34 height 34
click at [64, 441] on span "f" at bounding box center [60, 444] width 10 height 11
click at [111, 445] on button "O" at bounding box center [98, 445] width 34 height 34
click at [151, 451] on button "d" at bounding box center [137, 445] width 34 height 34
click at [60, 448] on span "f" at bounding box center [60, 444] width 10 height 11
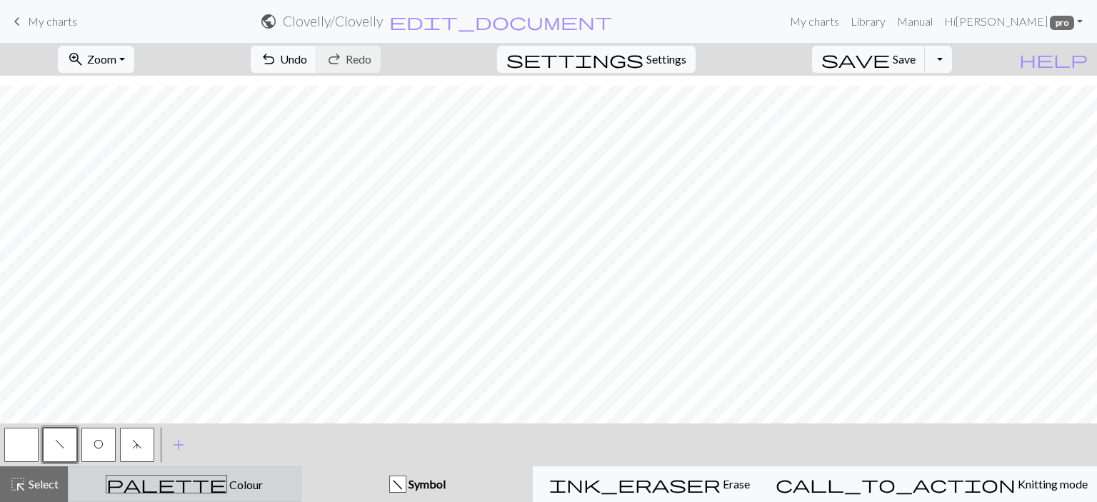
click at [124, 483] on div "palette Colour Colour" at bounding box center [184, 484] width 215 height 19
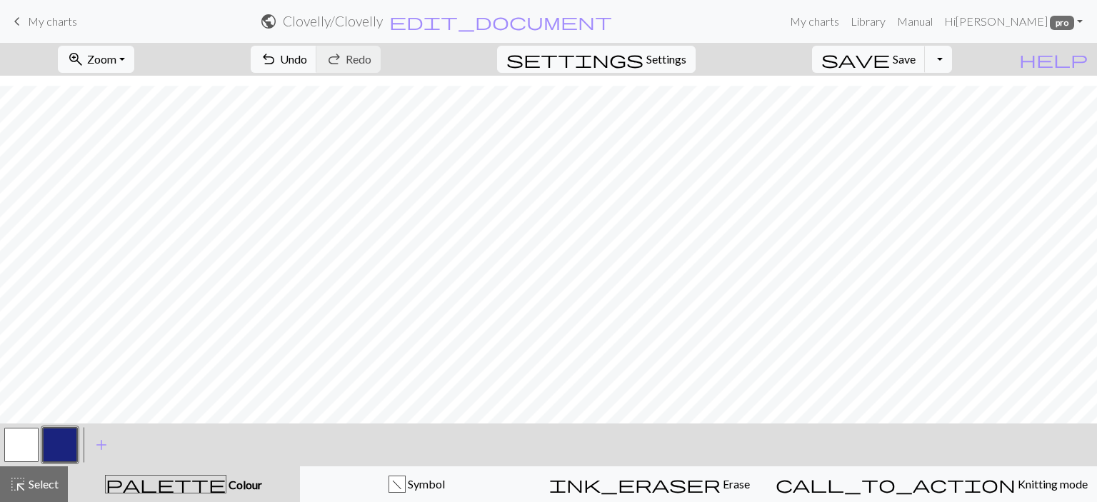
click at [59, 439] on button "button" at bounding box center [60, 445] width 34 height 34
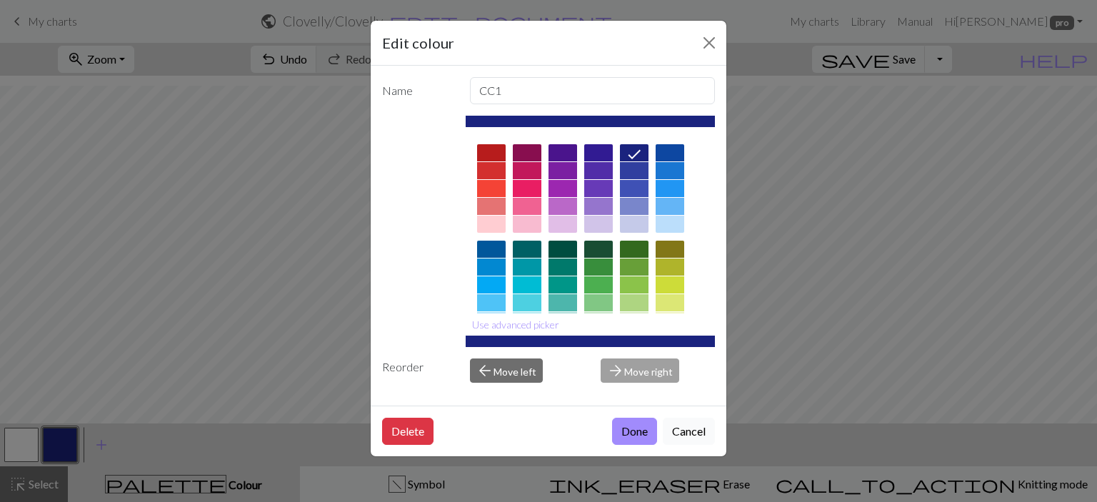
click at [702, 436] on button "Cancel" at bounding box center [689, 431] width 52 height 27
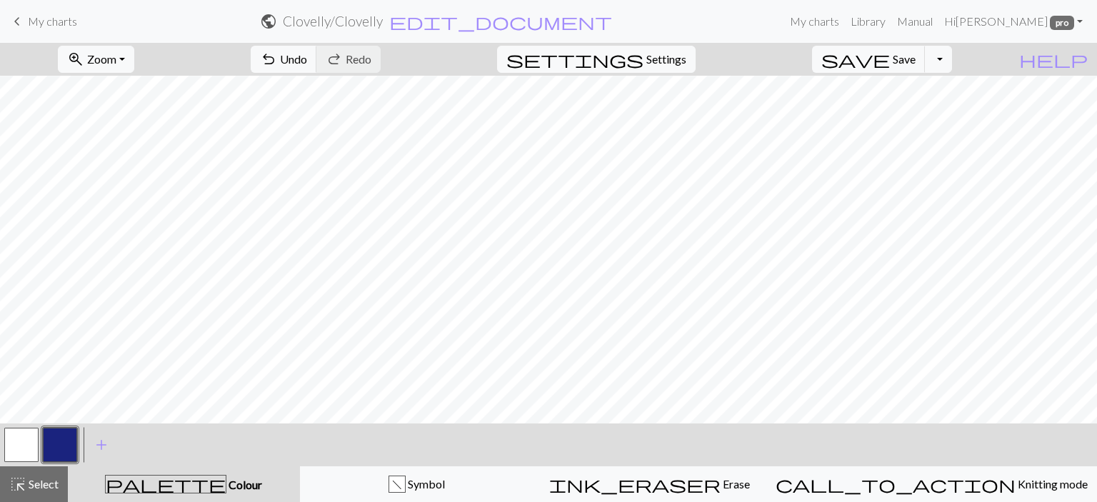
scroll to position [254, 0]
click at [38, 490] on span "Select" at bounding box center [42, 484] width 32 height 14
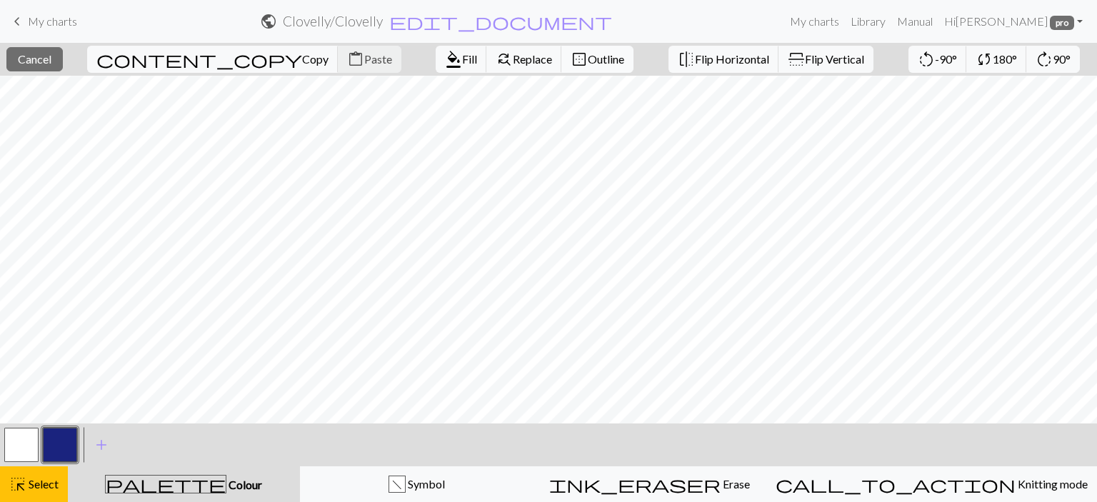
click at [588, 59] on span "Outline" at bounding box center [606, 59] width 36 height 14
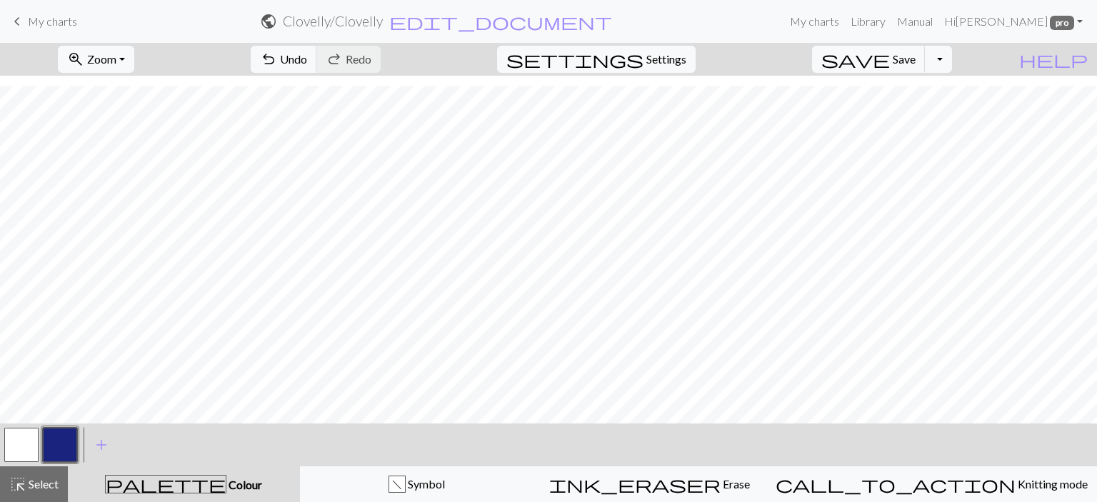
scroll to position [306, 0]
click at [40, 494] on button "highlight_alt Select Select" at bounding box center [34, 484] width 68 height 36
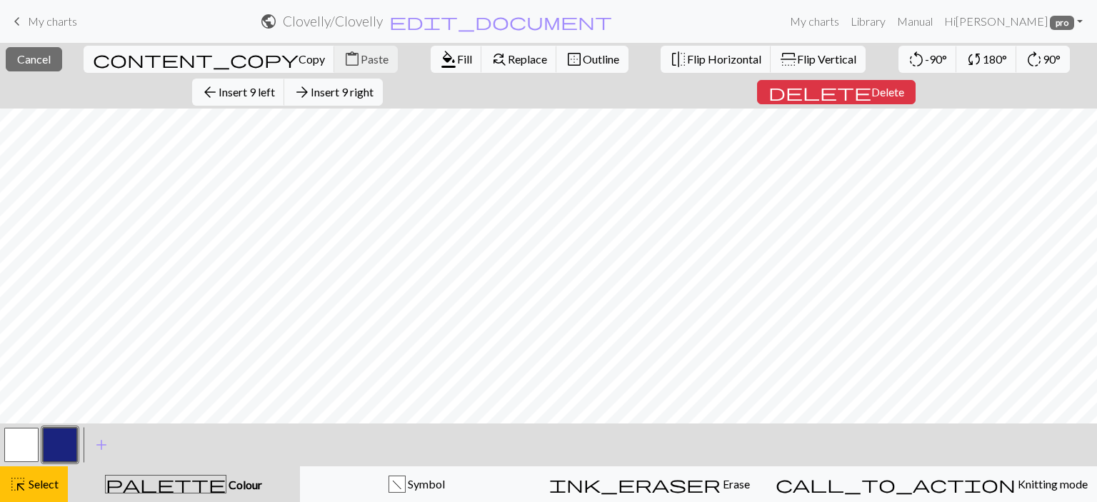
scroll to position [307, 0]
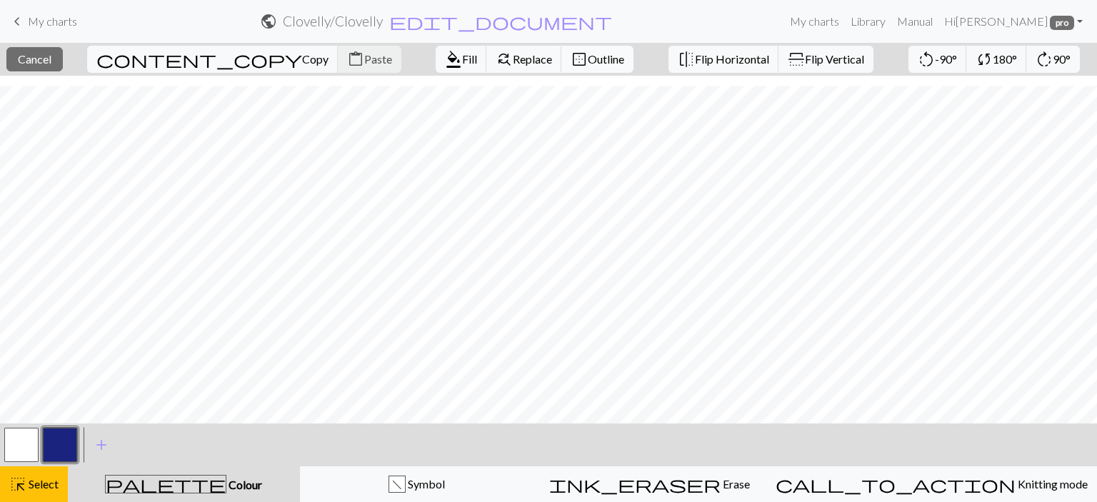
click at [562, 51] on button "border_outer Outline" at bounding box center [598, 59] width 72 height 27
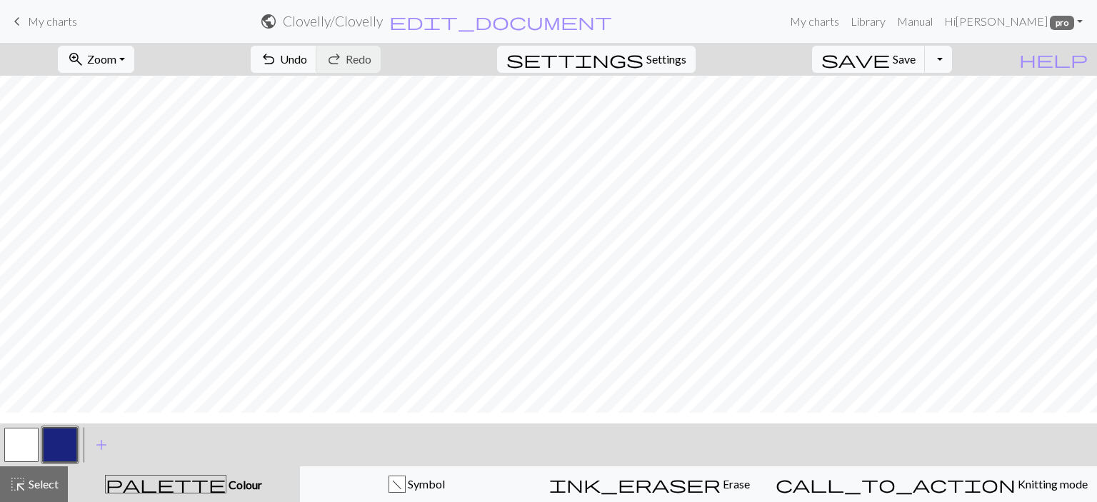
scroll to position [286, 0]
click at [371, 472] on button "f Symbol" at bounding box center [417, 484] width 234 height 36
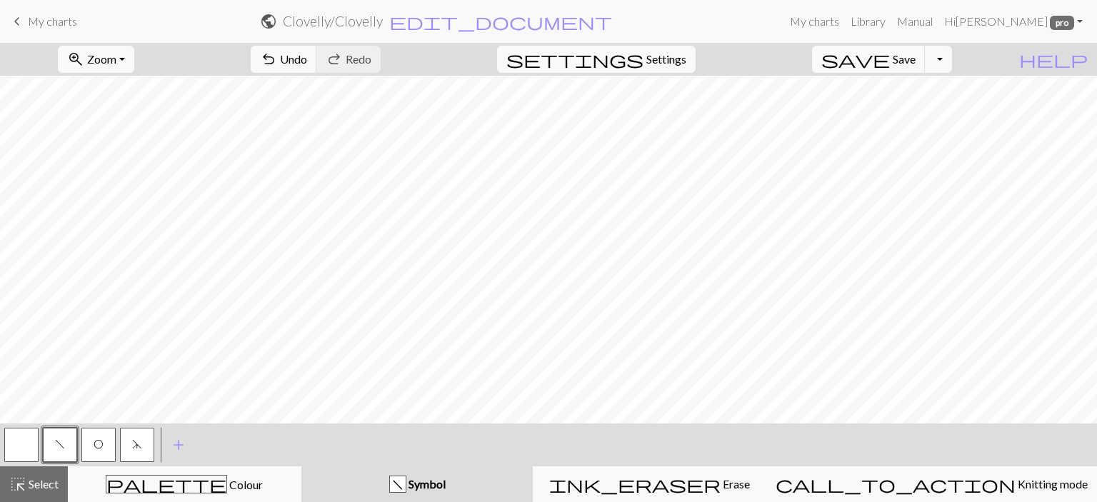
click at [102, 445] on span "O" at bounding box center [99, 444] width 10 height 11
click at [140, 447] on span "d" at bounding box center [137, 444] width 10 height 11
click at [76, 447] on button "f" at bounding box center [60, 445] width 34 height 34
click at [135, 450] on span "d" at bounding box center [137, 444] width 10 height 11
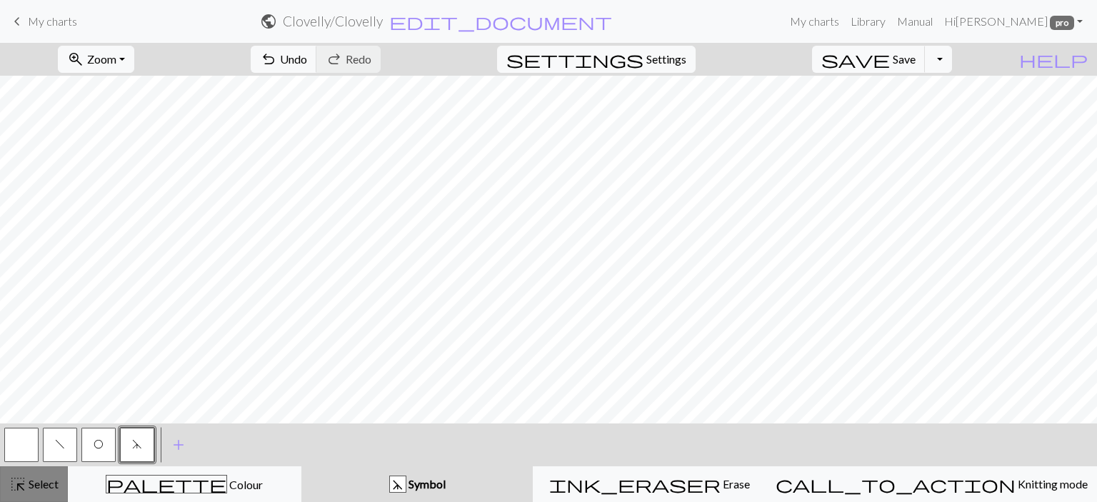
click at [42, 482] on span "Select" at bounding box center [42, 484] width 32 height 14
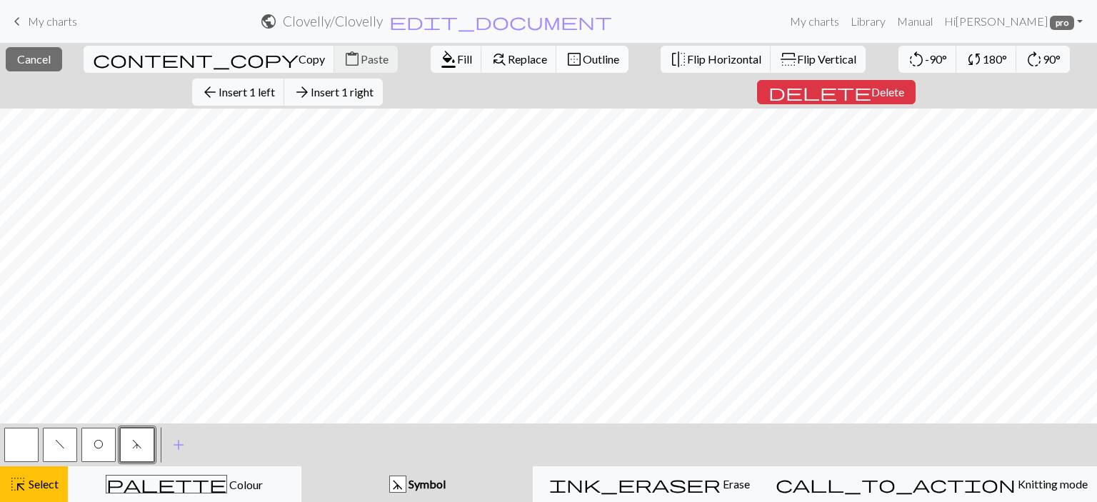
click at [557, 68] on button "border_outer Outline" at bounding box center [593, 59] width 72 height 27
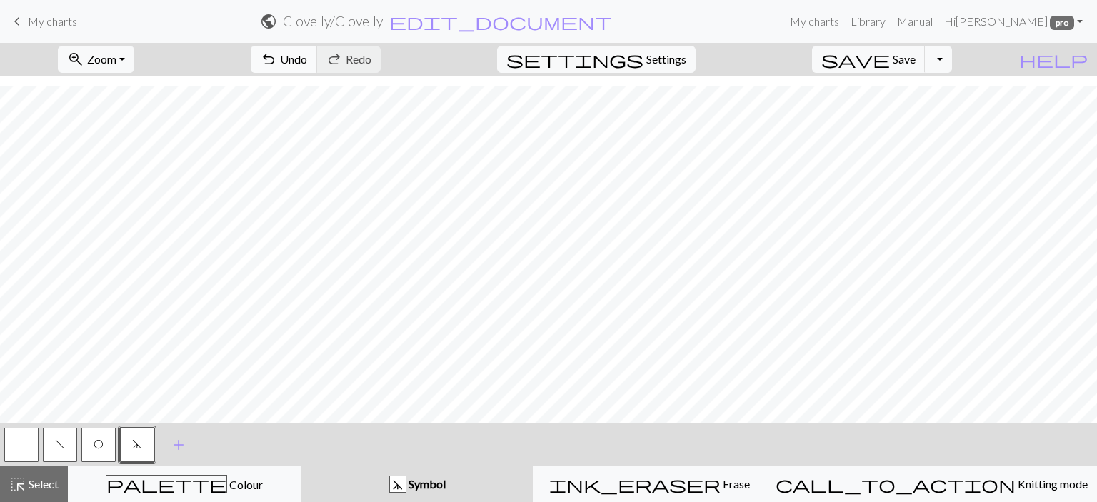
scroll to position [306, 0]
click at [49, 474] on button "highlight_alt Select Select" at bounding box center [34, 484] width 68 height 36
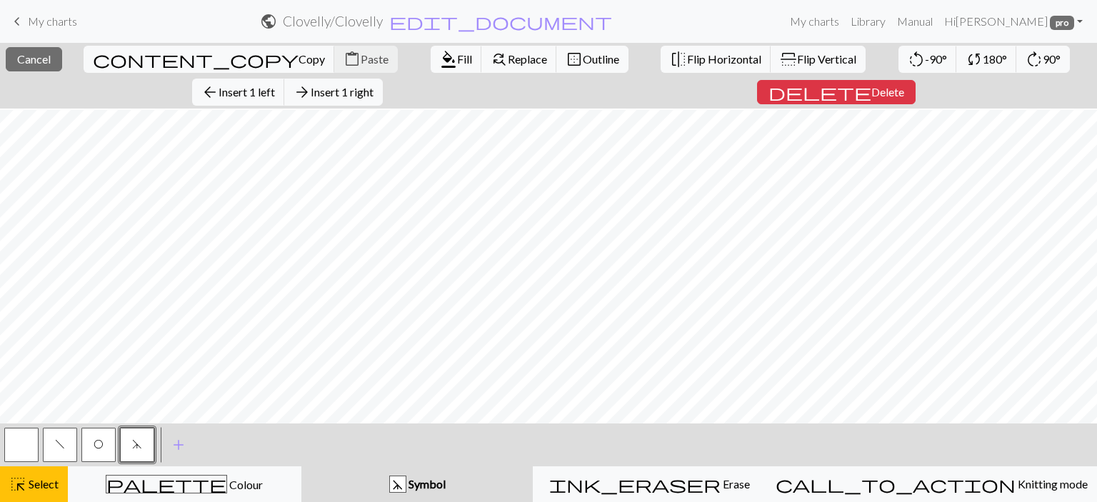
scroll to position [307, 0]
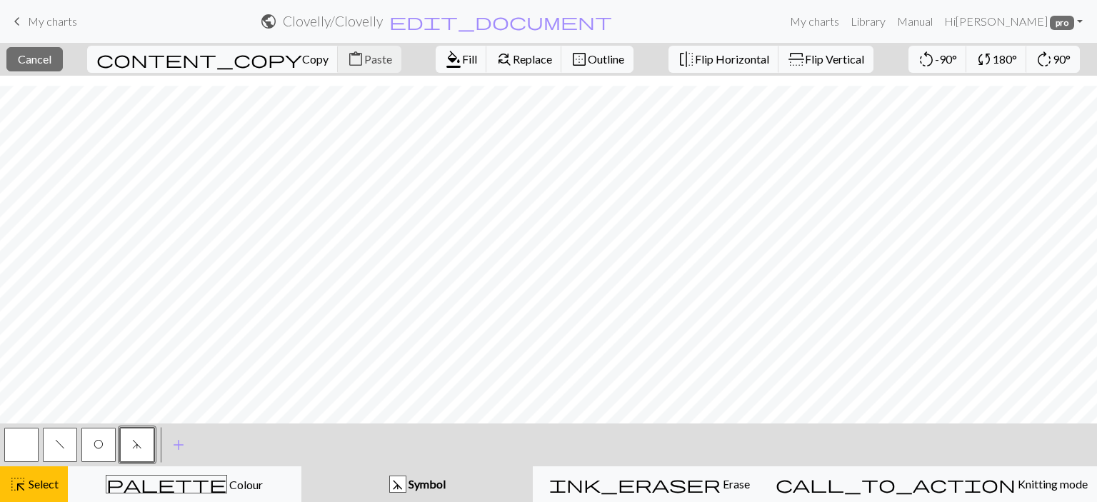
click at [46, 74] on div "close Cancel content_copy Copy content_paste Paste format_color_fill Fill find_…" at bounding box center [548, 59] width 1097 height 33
click at [49, 36] on nav "keyboard_arrow_left My charts public Clovelly / Clovelly edit_document Edit set…" at bounding box center [548, 21] width 1097 height 43
click at [48, 58] on span "Cancel" at bounding box center [35, 59] width 34 height 14
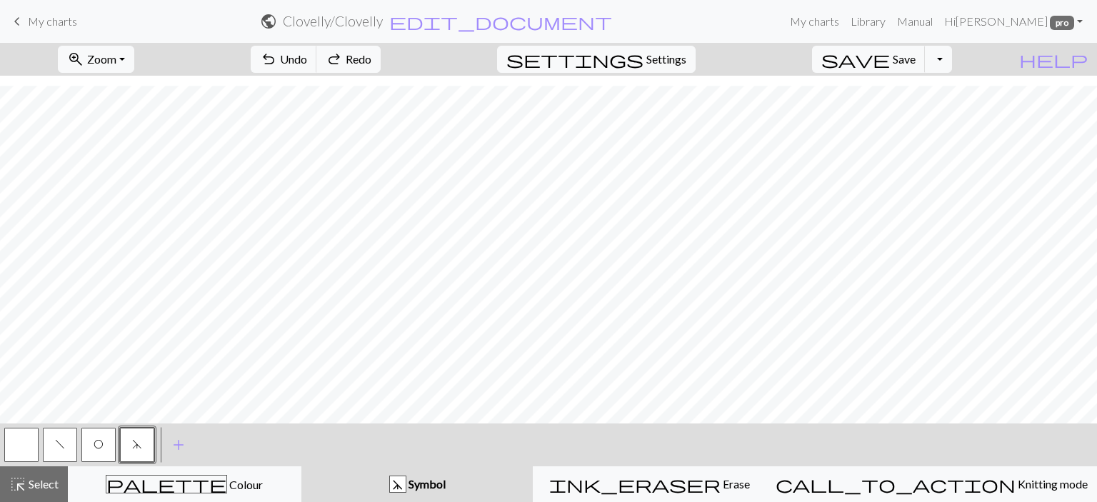
click at [65, 442] on button "f" at bounding box center [60, 445] width 34 height 34
click at [103, 447] on span "O" at bounding box center [99, 444] width 10 height 11
click at [141, 439] on span "d" at bounding box center [137, 444] width 10 height 11
click at [56, 439] on span "f" at bounding box center [60, 444] width 10 height 11
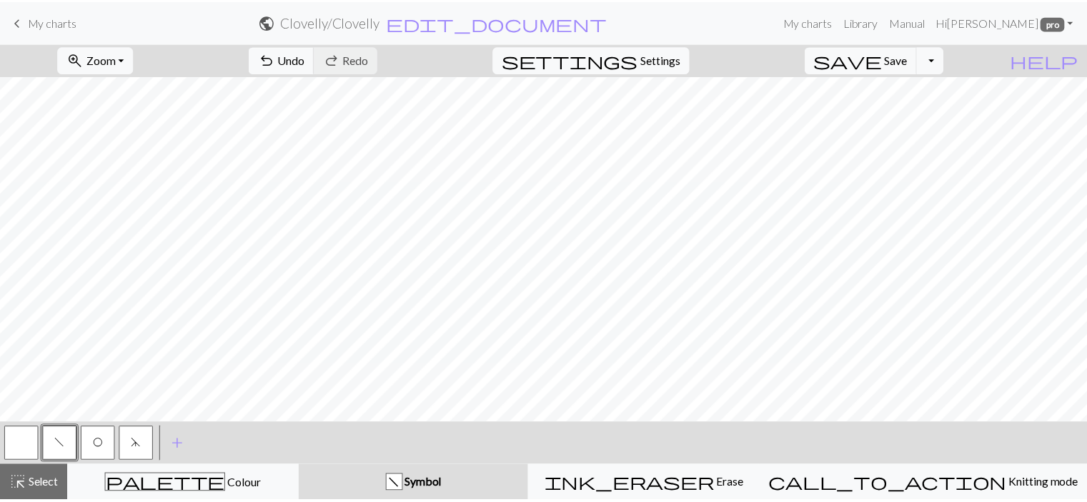
scroll to position [215, 0]
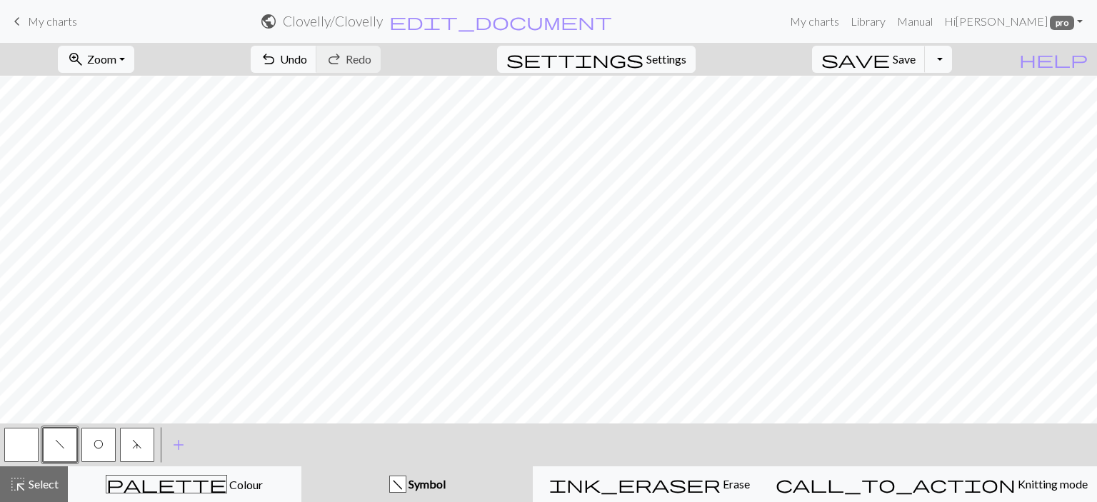
click at [106, 444] on button "O" at bounding box center [98, 445] width 34 height 34
click at [146, 444] on button "d" at bounding box center [137, 445] width 34 height 34
click at [60, 439] on span "f" at bounding box center [60, 444] width 10 height 11
click at [3, 458] on div at bounding box center [21, 445] width 39 height 39
click at [31, 442] on button "button" at bounding box center [21, 445] width 34 height 34
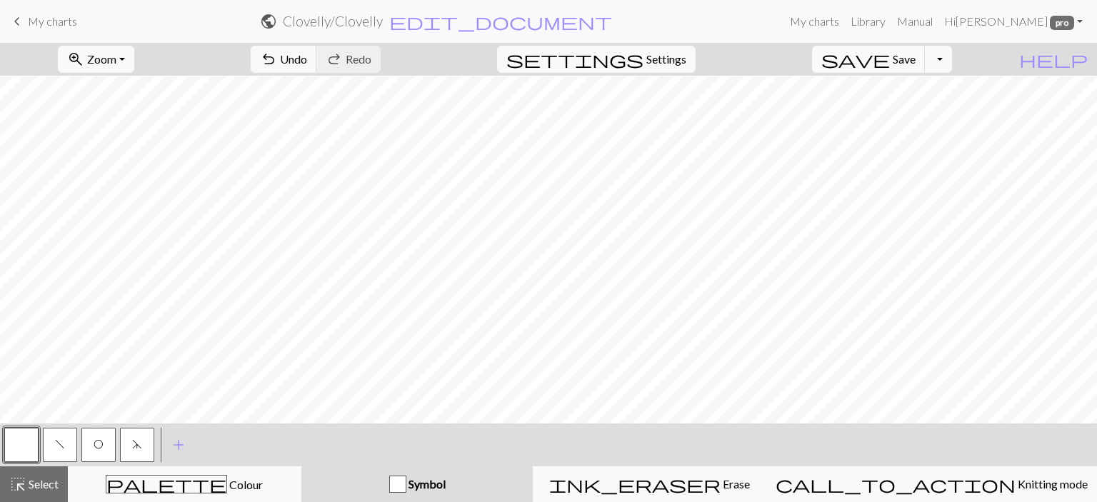
click at [41, 453] on div "f" at bounding box center [60, 445] width 39 height 39
click at [58, 447] on span "f" at bounding box center [60, 444] width 10 height 11
click at [106, 440] on button "O" at bounding box center [98, 445] width 34 height 34
click at [57, 441] on span "f" at bounding box center [60, 444] width 10 height 11
click at [25, 447] on button "button" at bounding box center [21, 445] width 34 height 34
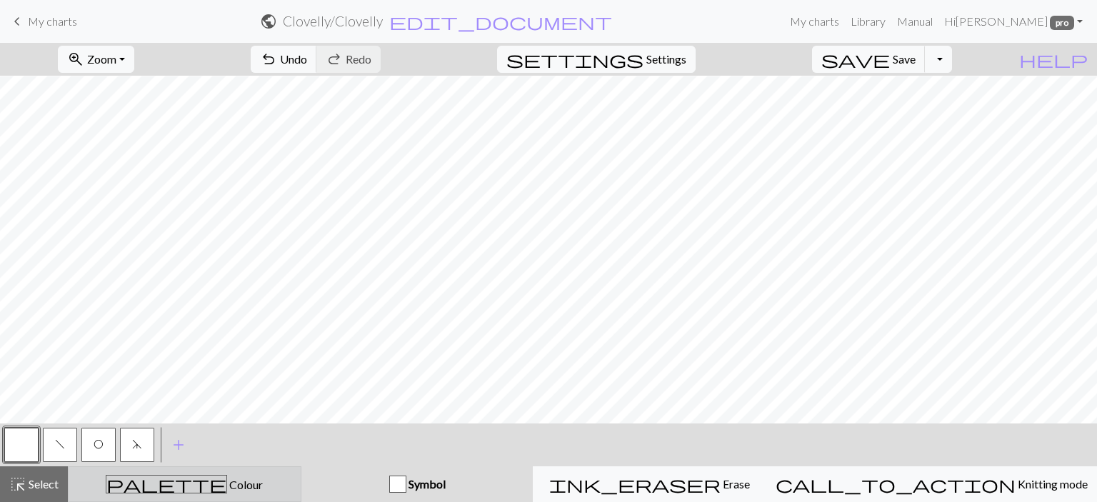
click at [292, 488] on div "palette Colour Colour" at bounding box center [184, 484] width 215 height 19
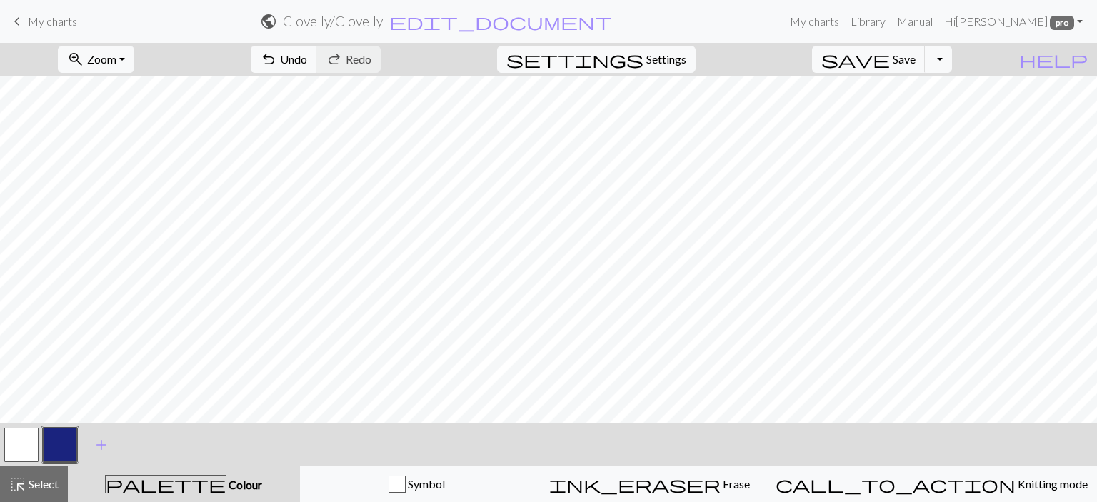
click at [31, 434] on button "button" at bounding box center [21, 445] width 34 height 34
click at [18, 16] on span "keyboard_arrow_left" at bounding box center [17, 21] width 17 height 20
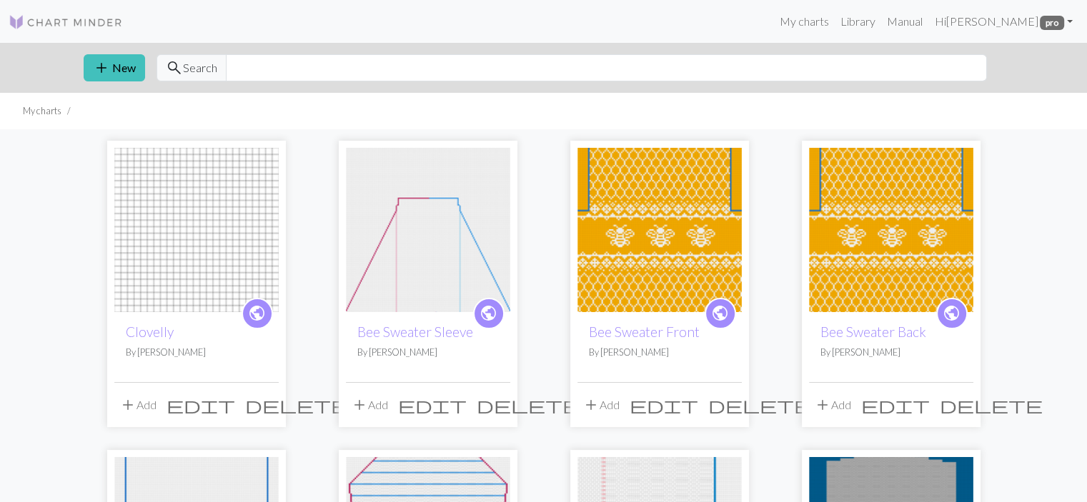
click at [271, 401] on span "delete" at bounding box center [296, 405] width 103 height 20
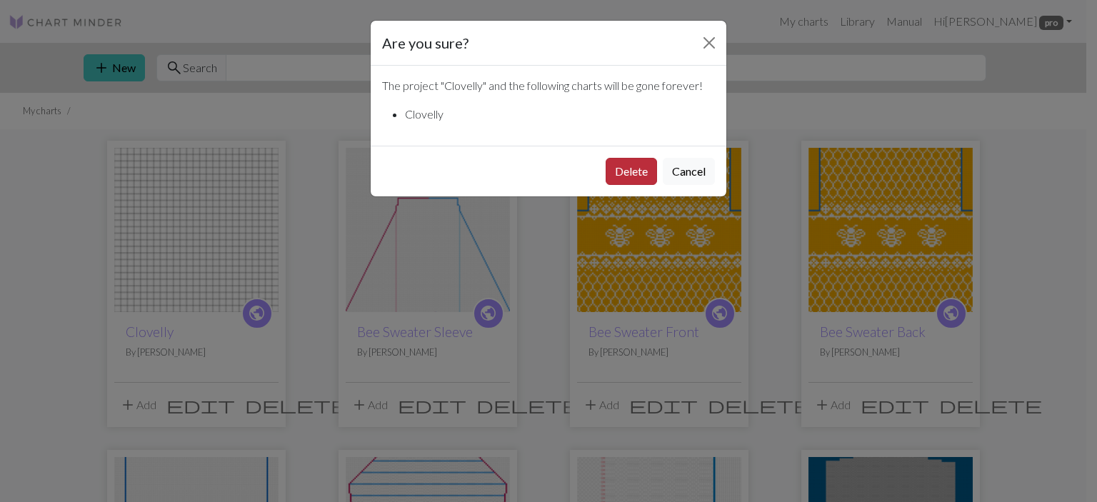
click at [630, 166] on button "Delete" at bounding box center [631, 171] width 51 height 27
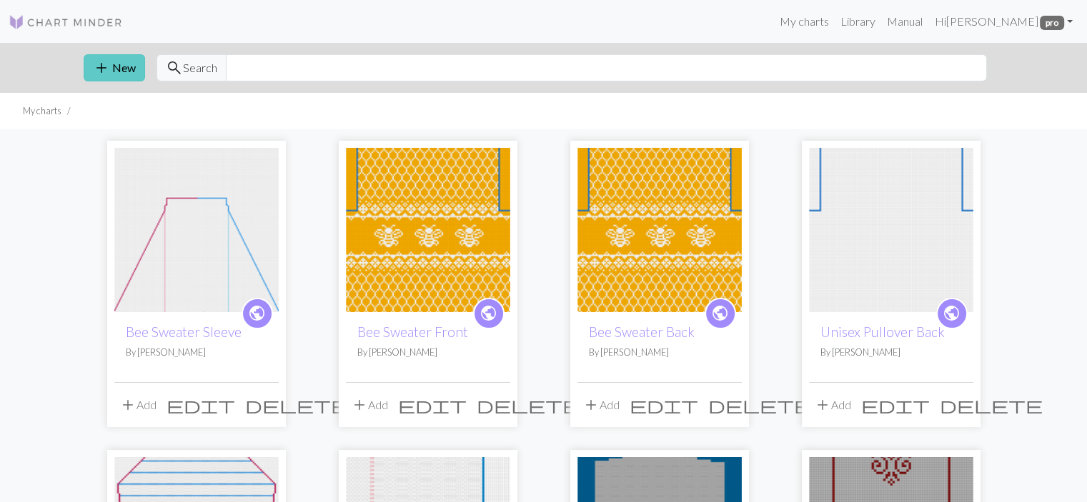
click at [111, 66] on button "add New" at bounding box center [114, 67] width 61 height 27
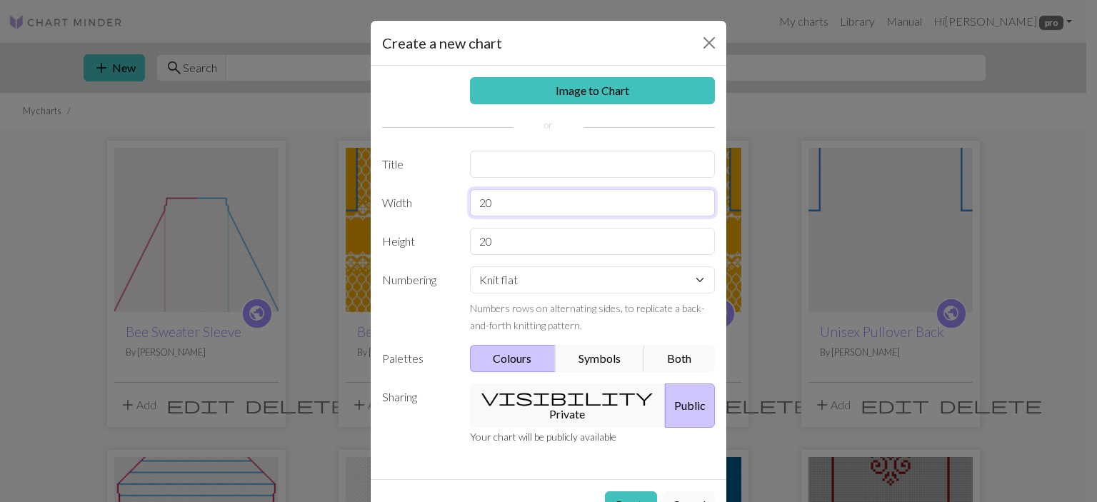
click at [497, 205] on input "20" at bounding box center [593, 202] width 246 height 27
type input "2"
type input "30"
click at [500, 244] on input "20" at bounding box center [593, 241] width 246 height 27
type input "2"
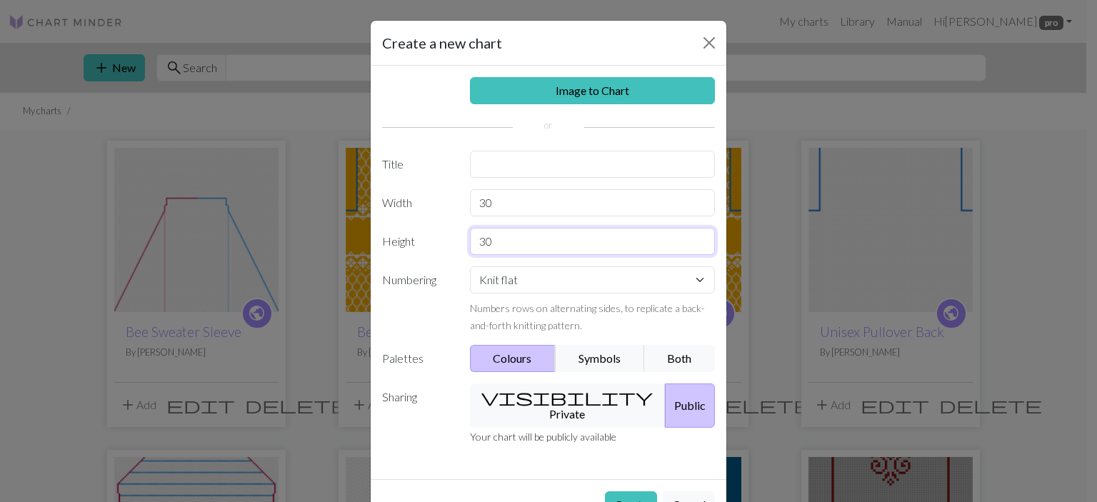
type input "30"
click at [497, 165] on input "text" at bounding box center [593, 164] width 246 height 27
type input "clovelly"
click at [634, 493] on button "Create" at bounding box center [631, 505] width 52 height 27
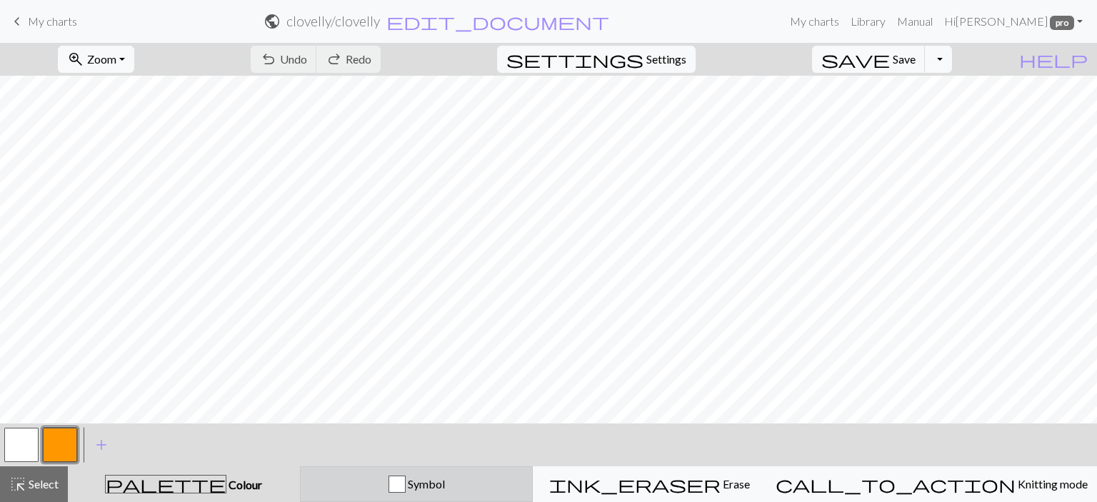
click at [532, 475] on button "Symbol" at bounding box center [417, 484] width 234 height 36
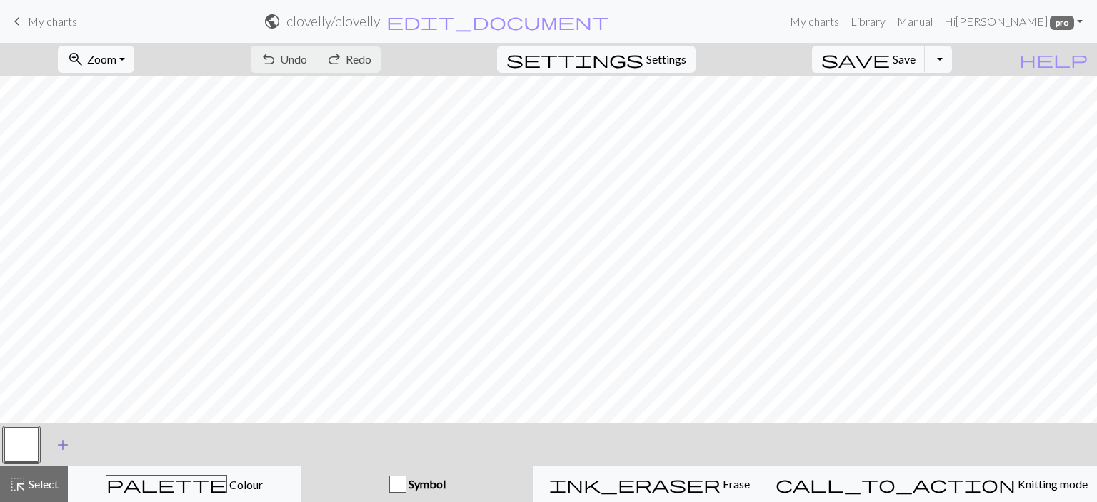
click at [60, 446] on span "add" at bounding box center [62, 445] width 17 height 20
click at [60, 446] on button "button" at bounding box center [60, 445] width 34 height 34
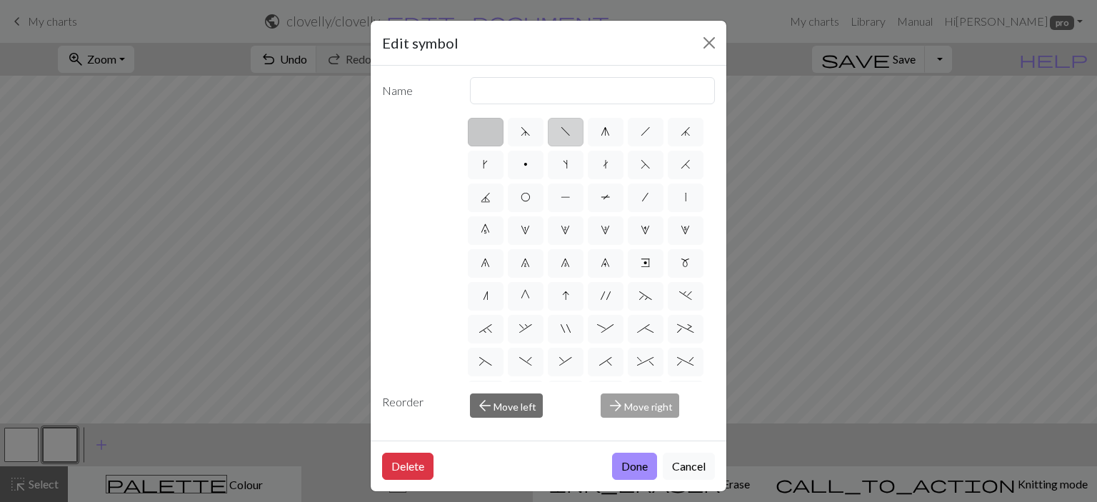
click at [563, 130] on span "f" at bounding box center [566, 131] width 10 height 11
click at [563, 130] on input "f" at bounding box center [565, 127] width 9 height 9
radio input "true"
type input "left leaning decrease"
click at [632, 477] on button "Done" at bounding box center [634, 466] width 45 height 27
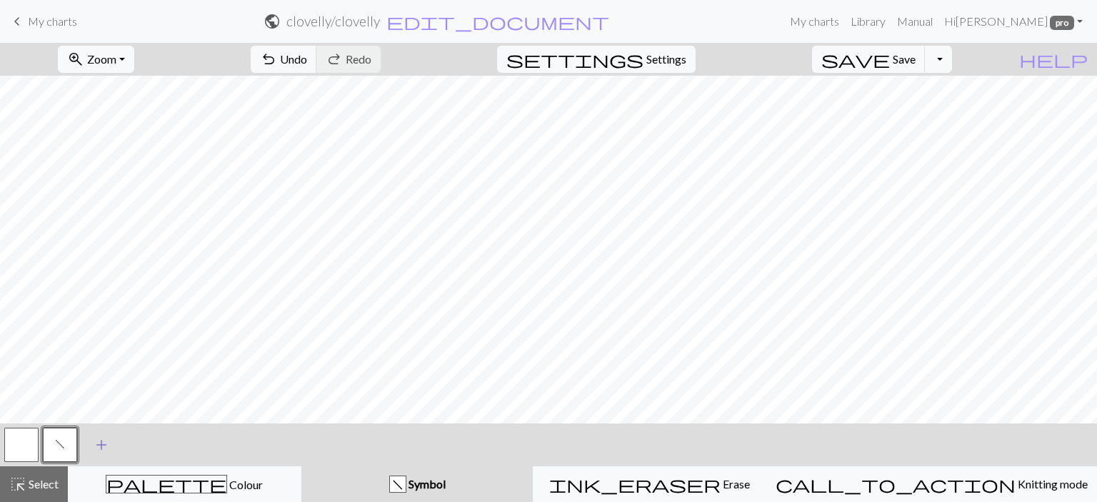
click at [116, 436] on button "add Add a symbol" at bounding box center [102, 445] width 36 height 36
click at [105, 441] on button "button" at bounding box center [98, 445] width 34 height 34
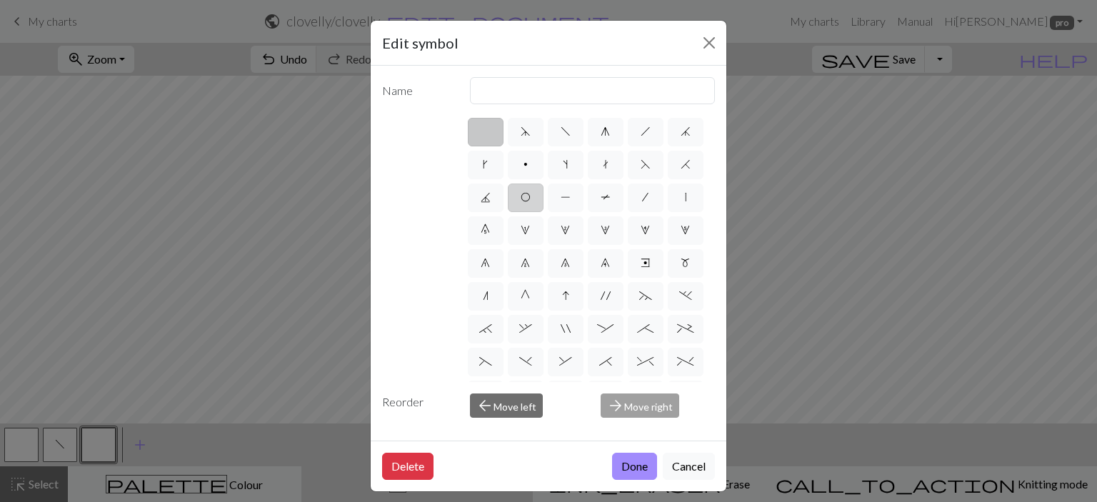
click at [531, 196] on span "O" at bounding box center [526, 196] width 10 height 11
click at [530, 196] on input "O" at bounding box center [525, 193] width 9 height 9
radio input "true"
type input "yo"
click at [614, 463] on button "Done" at bounding box center [634, 466] width 45 height 27
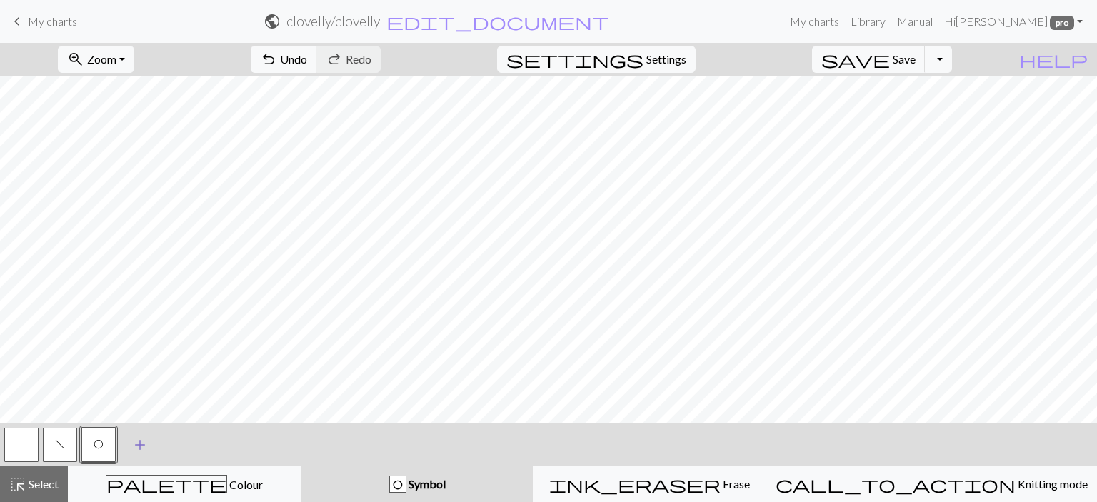
click at [137, 442] on span "add" at bounding box center [139, 445] width 17 height 20
click at [137, 442] on button "button" at bounding box center [137, 445] width 34 height 34
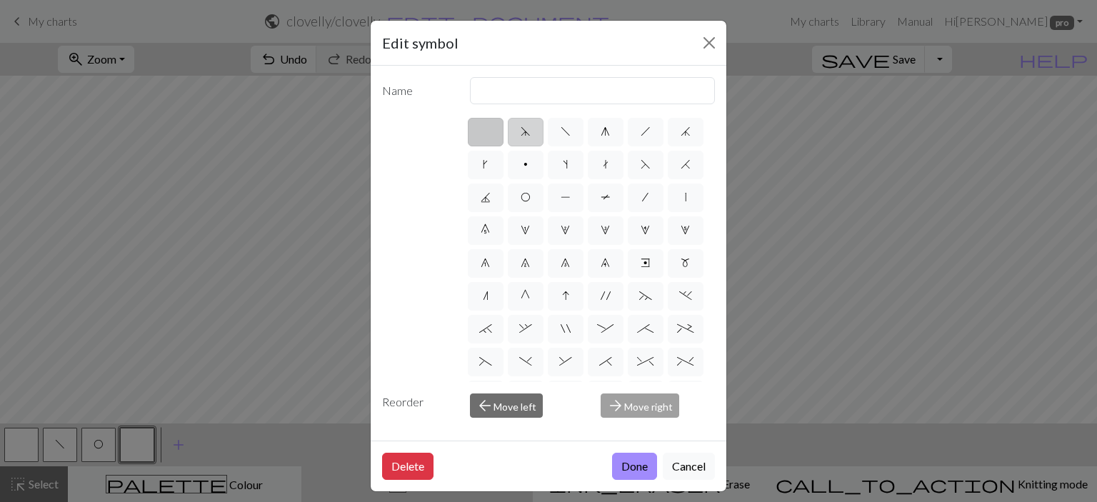
click at [521, 136] on span "d" at bounding box center [526, 131] width 10 height 11
click at [521, 132] on input "d" at bounding box center [525, 127] width 9 height 9
radio input "true"
type input "sk2p"
click at [632, 472] on button "Done" at bounding box center [634, 466] width 45 height 27
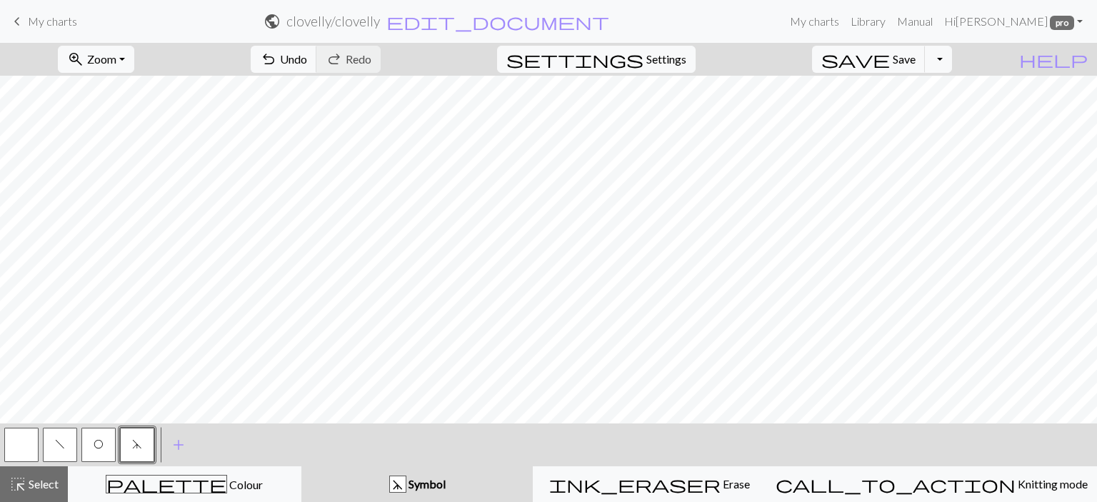
click at [63, 449] on span "f" at bounding box center [60, 444] width 10 height 11
click at [106, 439] on button "O" at bounding box center [98, 445] width 34 height 34
click at [139, 456] on button "d" at bounding box center [137, 445] width 34 height 34
click at [63, 446] on span "f" at bounding box center [60, 444] width 10 height 11
click at [103, 431] on button "O" at bounding box center [98, 445] width 34 height 34
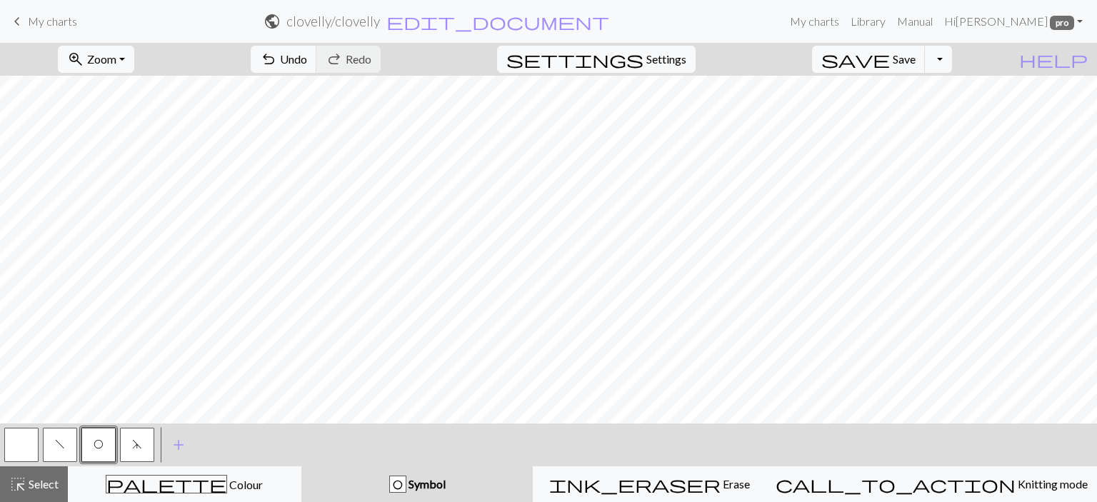
click at [141, 454] on button "d" at bounding box center [137, 445] width 34 height 34
click at [57, 444] on span "f" at bounding box center [60, 444] width 10 height 11
click at [659, 434] on div "< f O d > add Add a symbol" at bounding box center [548, 445] width 1097 height 43
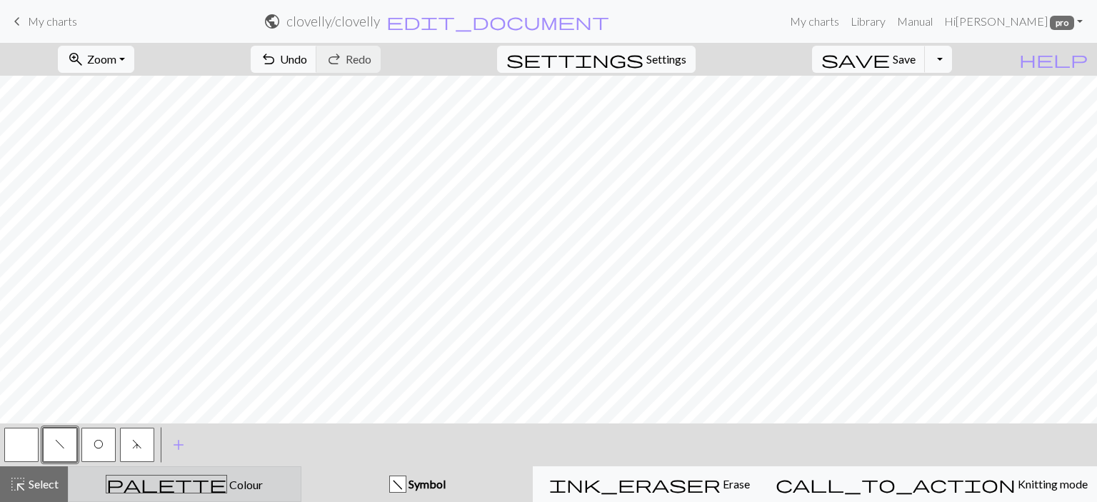
click at [201, 473] on button "palette Colour Colour" at bounding box center [185, 484] width 234 height 36
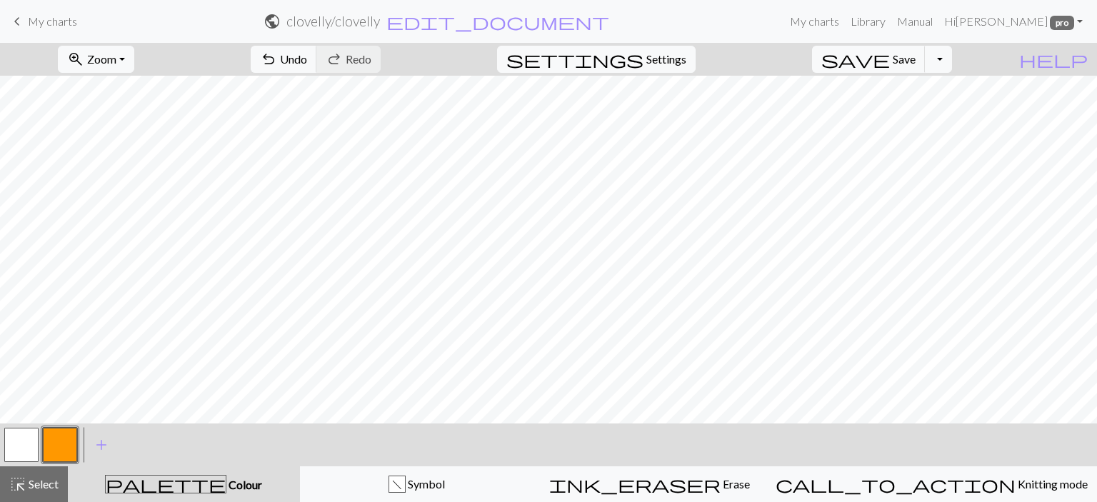
click at [56, 452] on button "button" at bounding box center [60, 445] width 34 height 34
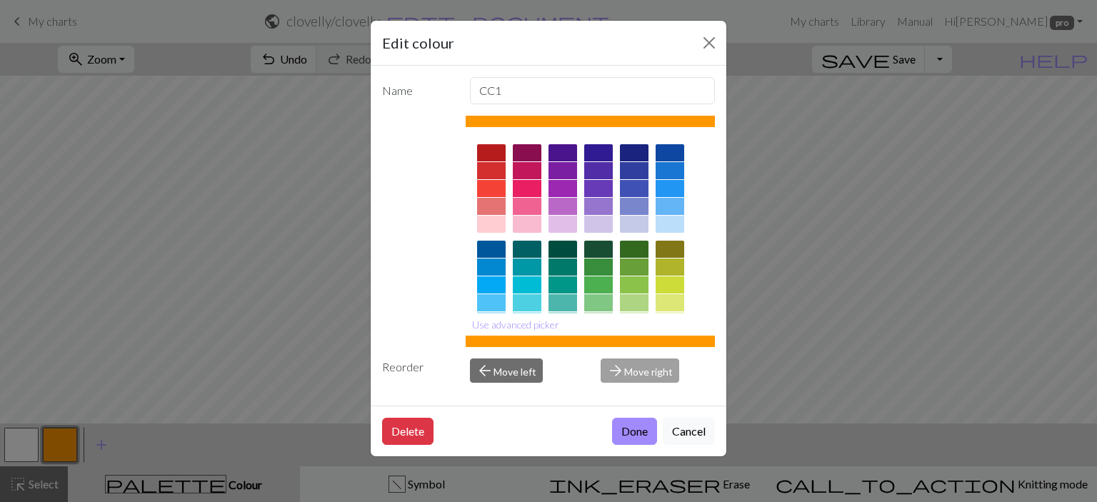
click at [634, 148] on div at bounding box center [634, 152] width 29 height 17
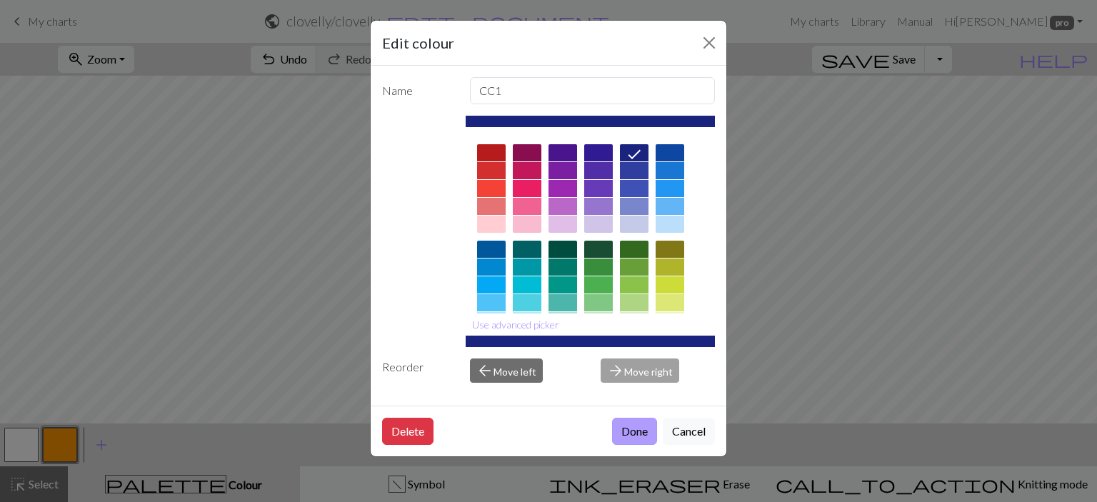
click at [627, 429] on button "Done" at bounding box center [634, 431] width 45 height 27
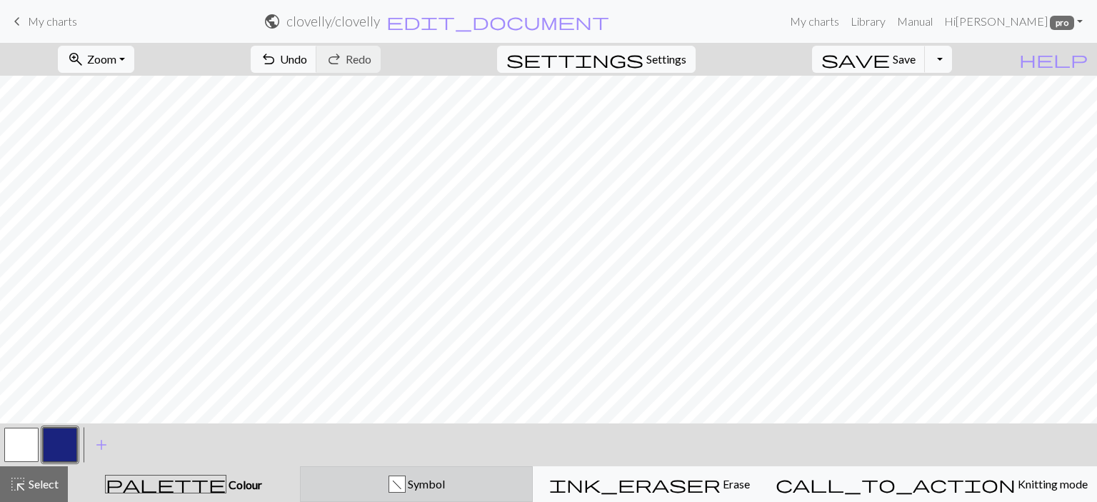
click at [424, 487] on div "f Symbol" at bounding box center [416, 484] width 215 height 17
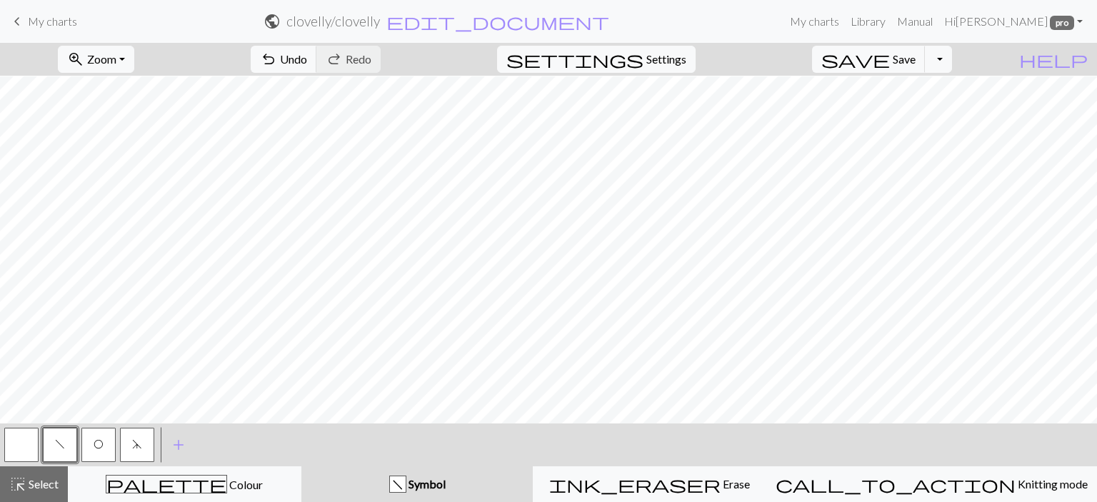
scroll to position [93, 0]
click at [43, 496] on button "highlight_alt Select Select" at bounding box center [34, 484] width 68 height 36
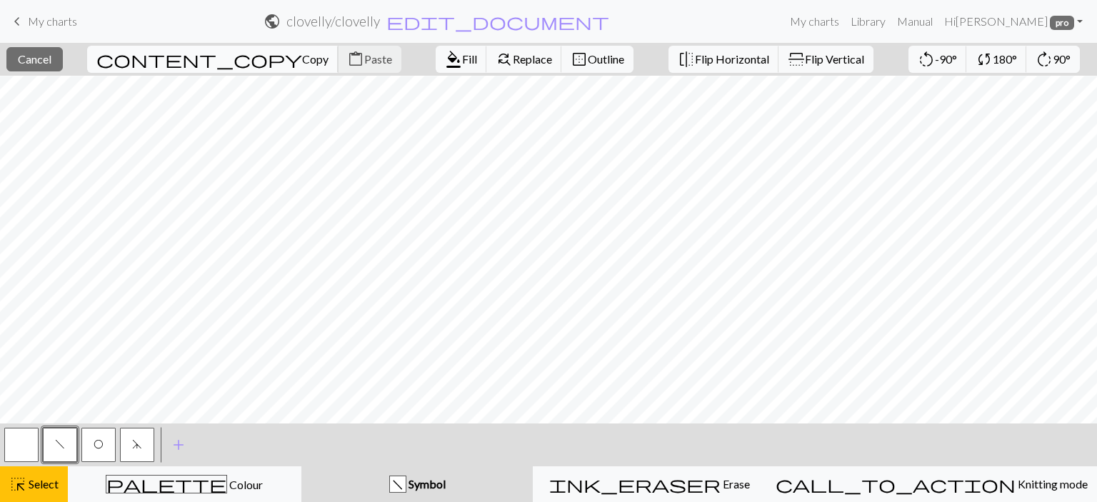
click at [177, 68] on button "content_copy Copy" at bounding box center [212, 59] width 251 height 27
click at [364, 59] on span "Paste" at bounding box center [378, 59] width 28 height 14
click at [36, 59] on span "Cancel" at bounding box center [35, 59] width 34 height 14
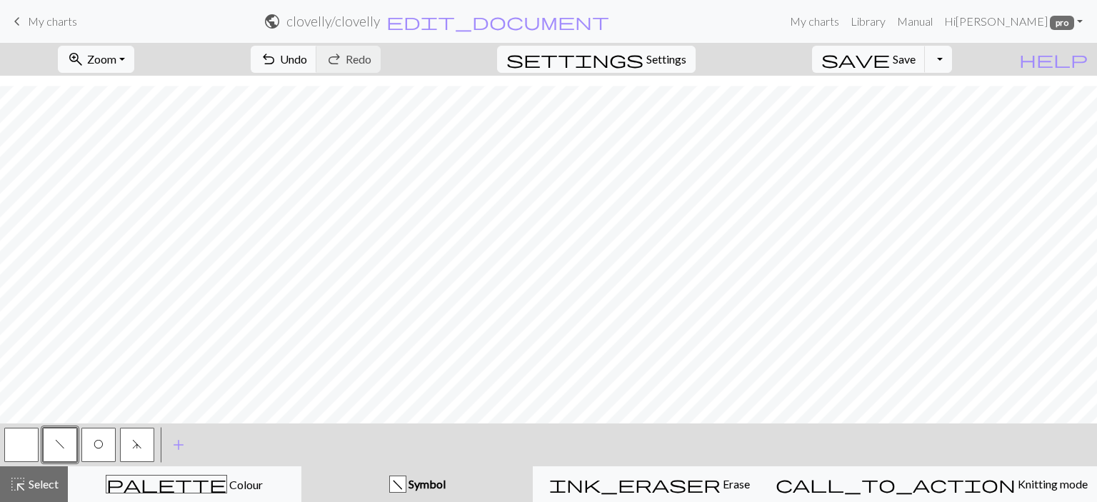
click at [29, 442] on button "button" at bounding box center [21, 445] width 34 height 34
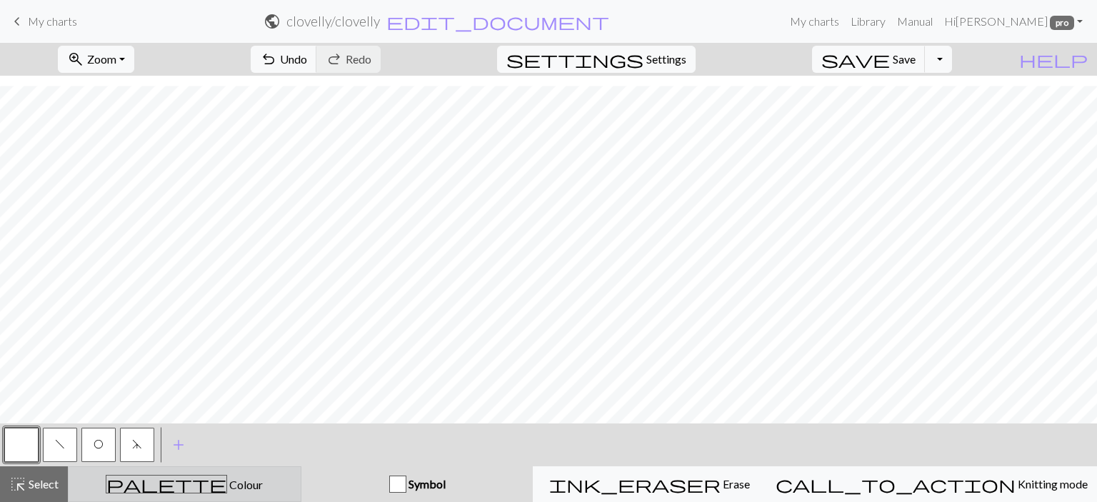
click at [254, 481] on div "palette Colour Colour" at bounding box center [184, 484] width 215 height 19
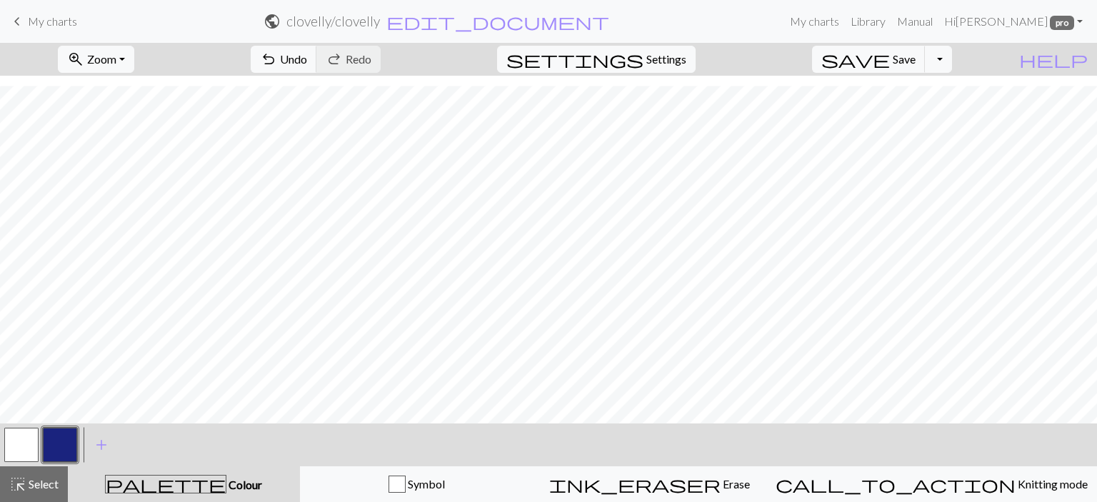
click at [21, 455] on button "button" at bounding box center [21, 445] width 34 height 34
click at [48, 469] on button "highlight_alt Select Select" at bounding box center [34, 484] width 68 height 36
click at [61, 450] on button "button" at bounding box center [60, 445] width 34 height 34
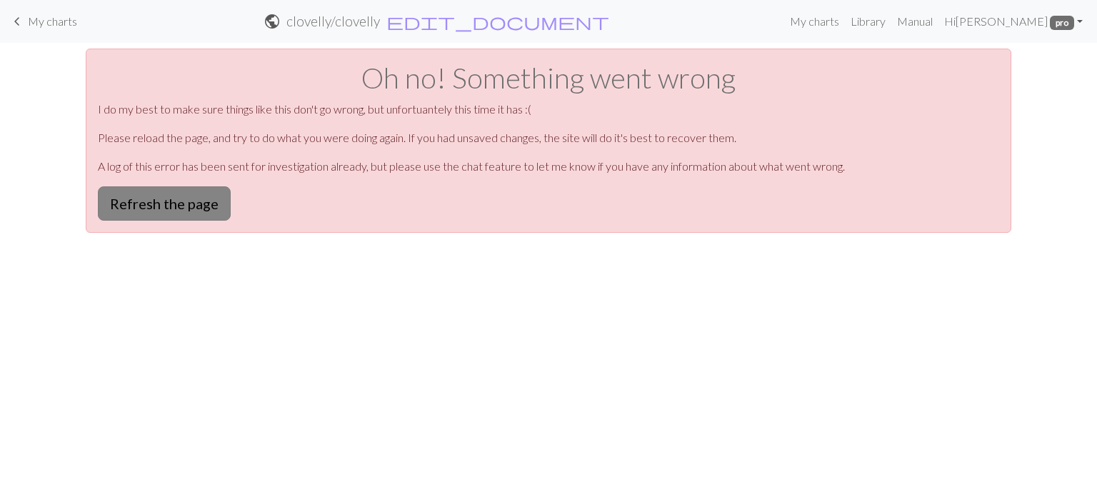
click at [170, 204] on button "Refresh the page" at bounding box center [164, 203] width 133 height 34
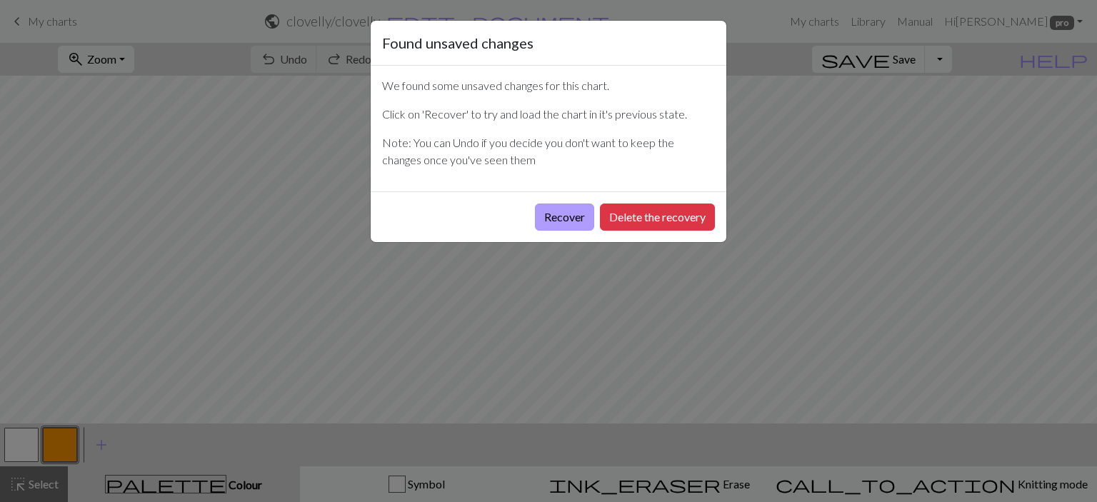
click at [561, 222] on button "Recover" at bounding box center [564, 217] width 59 height 27
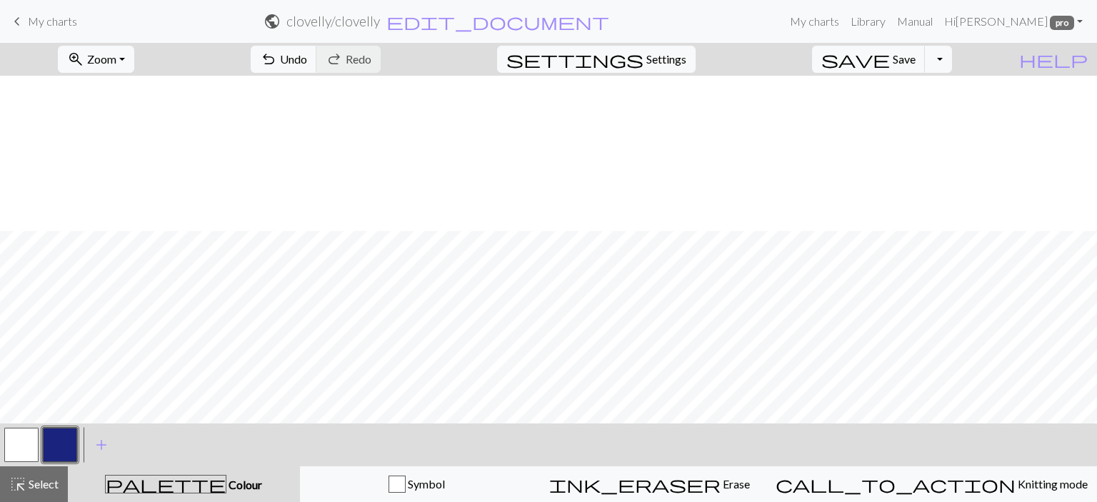
scroll to position [155, 0]
click at [386, 490] on div "Symbol" at bounding box center [416, 484] width 215 height 17
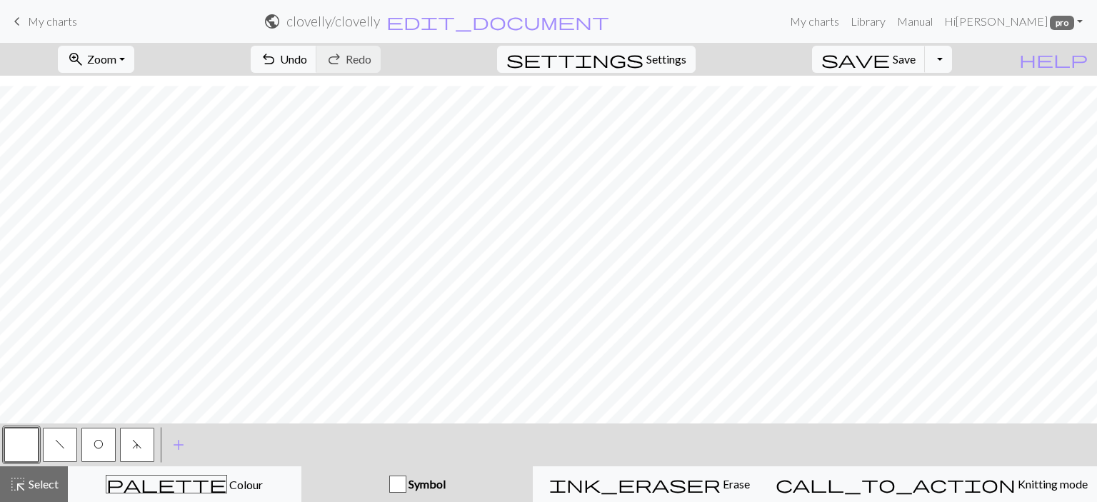
click at [116, 441] on div "O" at bounding box center [98, 445] width 39 height 39
click at [100, 448] on span "O" at bounding box center [99, 444] width 10 height 11
click at [307, 57] on span "Undo" at bounding box center [293, 59] width 27 height 14
click at [371, 58] on span "Redo" at bounding box center [359, 59] width 26 height 14
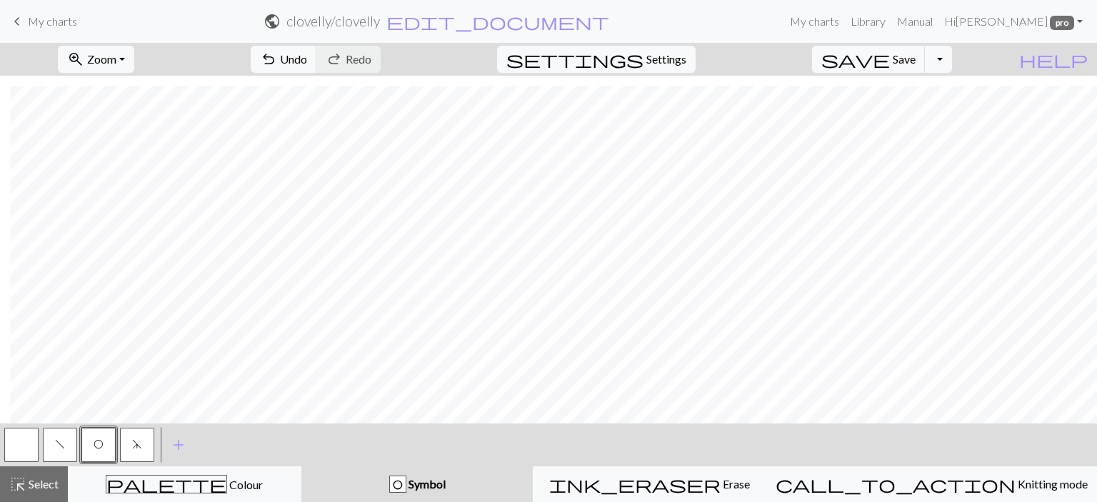
click at [391, 58] on div "undo Undo Undo redo Redo Redo" at bounding box center [315, 59] width 151 height 33
click at [307, 59] on span "Undo" at bounding box center [293, 59] width 27 height 14
click at [56, 491] on span "Select" at bounding box center [42, 484] width 32 height 14
